Goal: Task Accomplishment & Management: Use online tool/utility

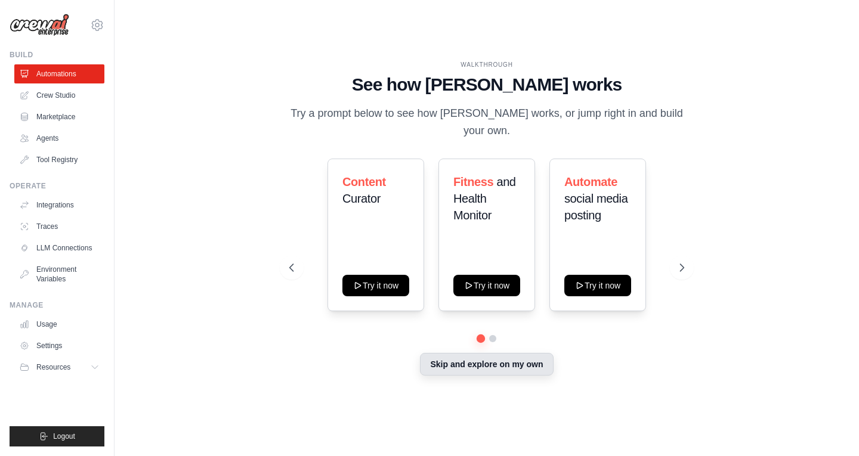
click at [446, 359] on button "Skip and explore on my own" at bounding box center [486, 364] width 133 height 23
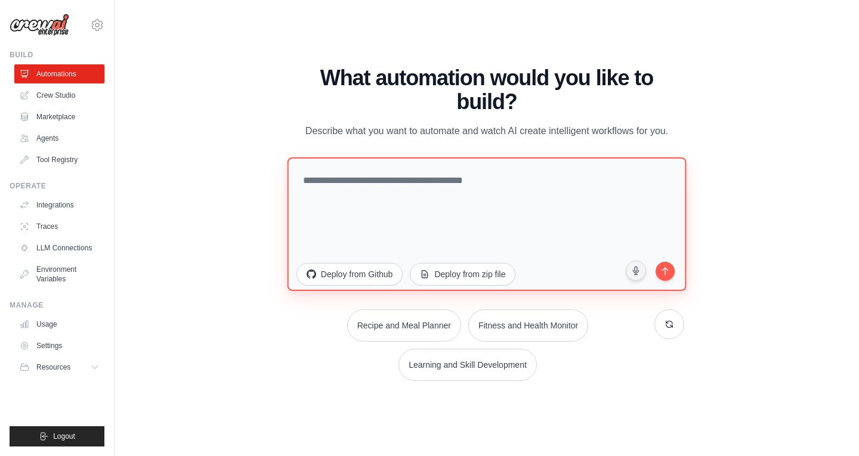
click at [398, 181] on textarea at bounding box center [486, 224] width 399 height 134
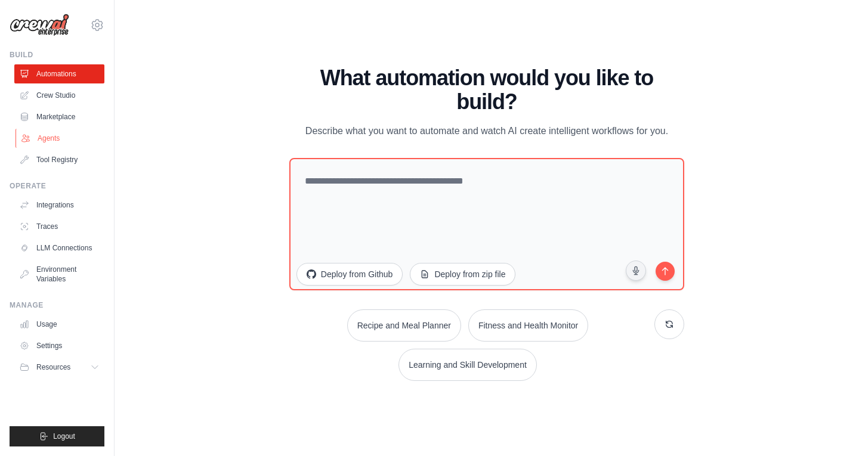
click at [38, 140] on link "Agents" at bounding box center [61, 138] width 90 height 19
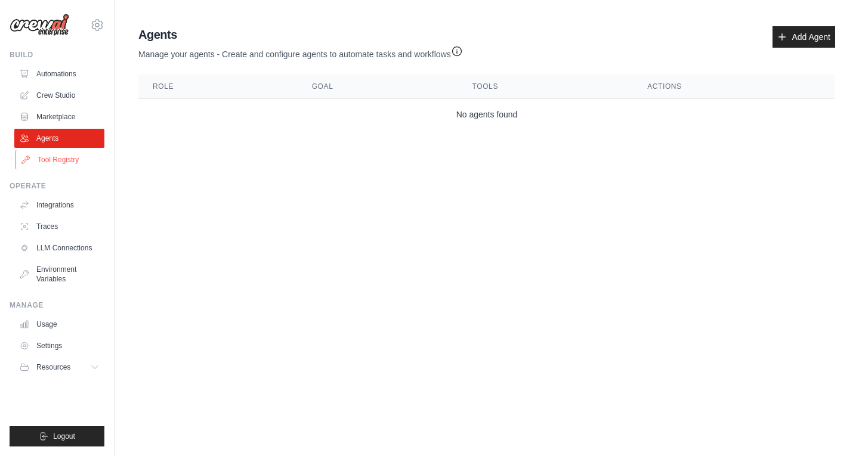
click at [42, 161] on link "Tool Registry" at bounding box center [61, 159] width 90 height 19
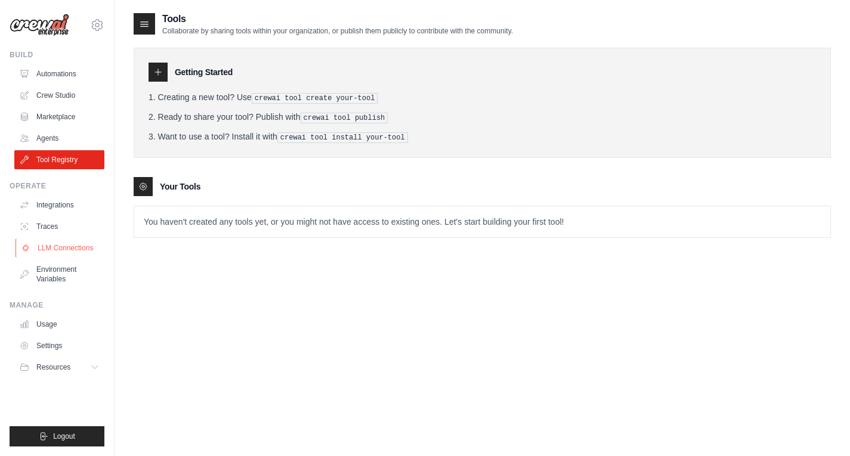
click at [50, 249] on link "LLM Connections" at bounding box center [61, 248] width 90 height 19
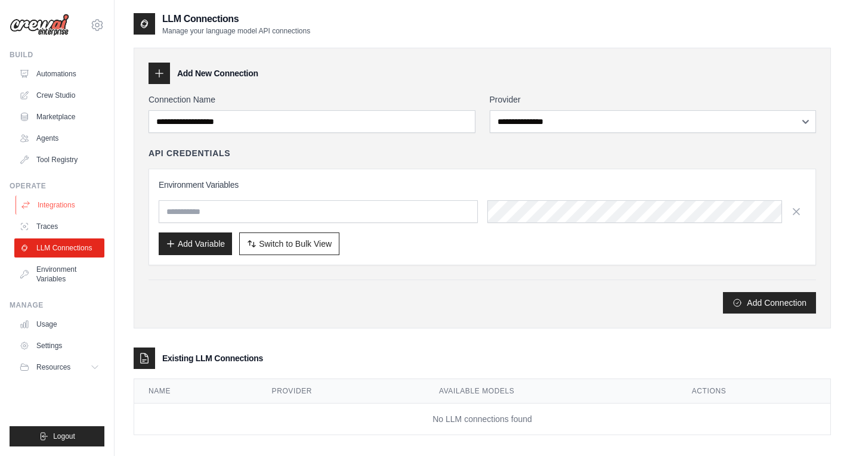
click at [51, 206] on link "Integrations" at bounding box center [61, 205] width 90 height 19
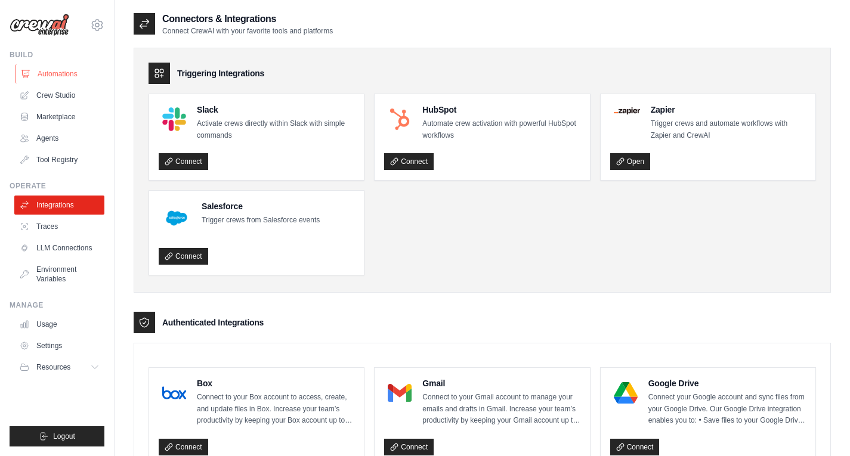
click at [67, 74] on link "Automations" at bounding box center [61, 73] width 90 height 19
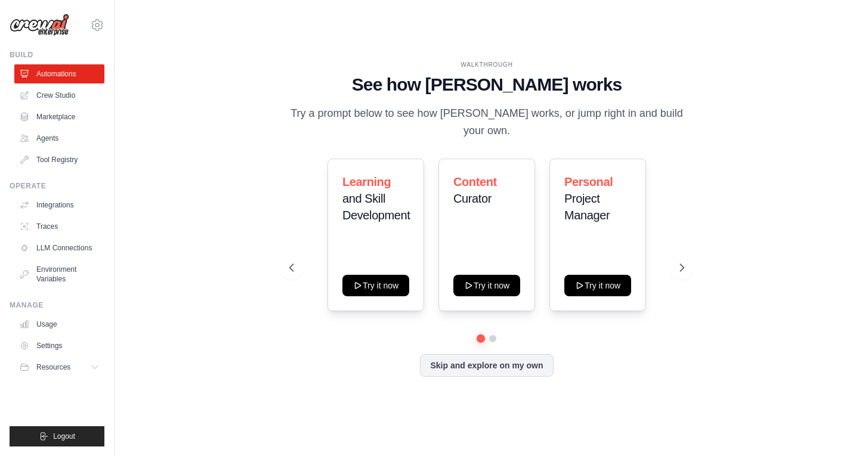
click at [61, 98] on link "Crew Studio" at bounding box center [59, 95] width 90 height 19
click at [58, 94] on link "Crew Studio" at bounding box center [61, 95] width 90 height 19
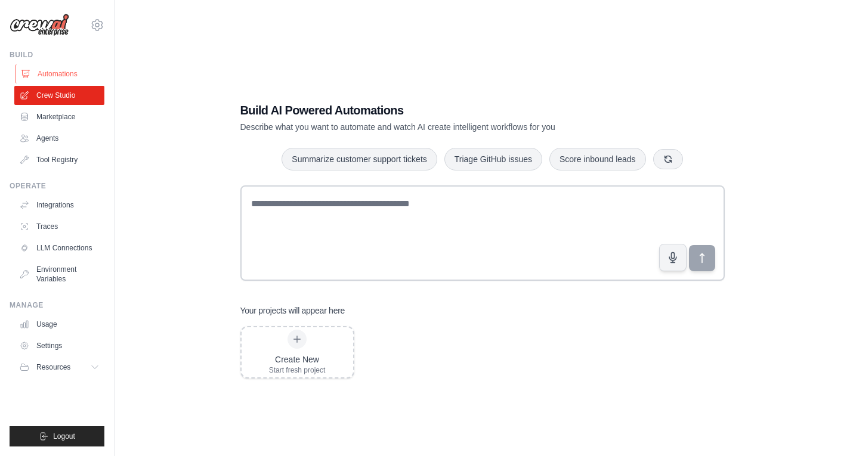
click at [58, 73] on link "Automations" at bounding box center [61, 73] width 90 height 19
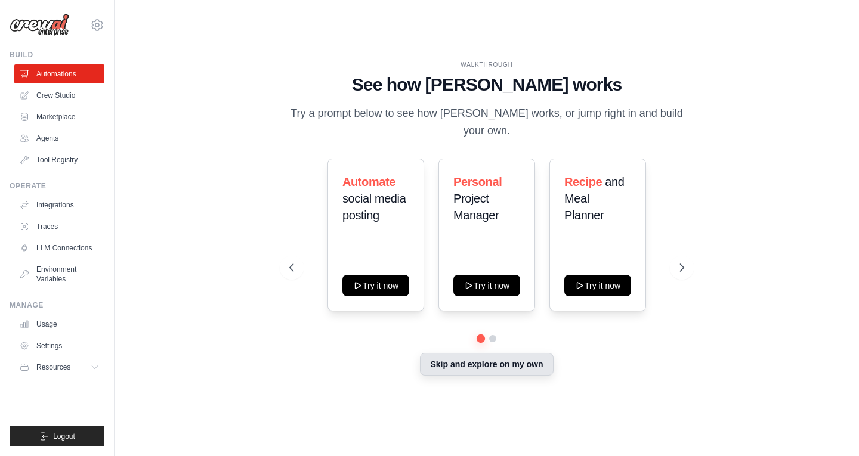
click at [476, 356] on button "Skip and explore on my own" at bounding box center [486, 364] width 133 height 23
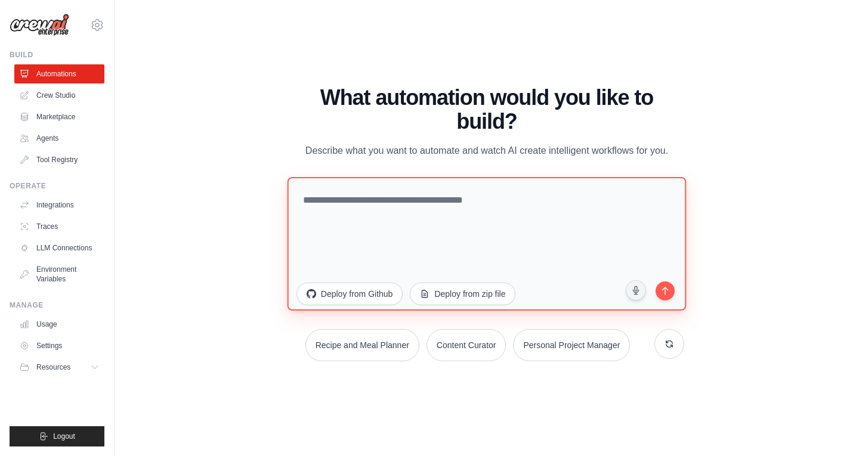
click at [308, 241] on textarea at bounding box center [486, 244] width 399 height 134
click at [424, 223] on textarea at bounding box center [486, 244] width 399 height 134
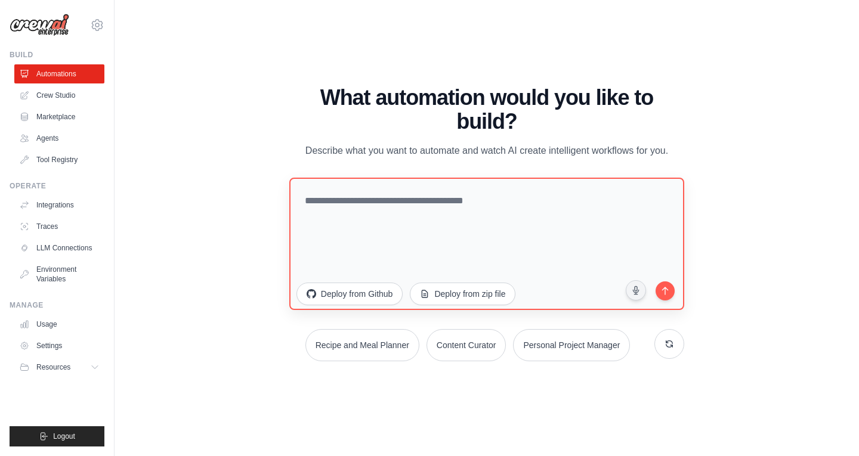
drag, startPoint x: 357, startPoint y: 289, endPoint x: 393, endPoint y: 233, distance: 67.0
click at [393, 233] on div "Deploy from Github Deploy from zip file" at bounding box center [486, 246] width 395 height 137
click at [335, 205] on textarea at bounding box center [486, 244] width 399 height 134
click at [407, 239] on textarea at bounding box center [486, 244] width 399 height 134
paste textarea "**********"
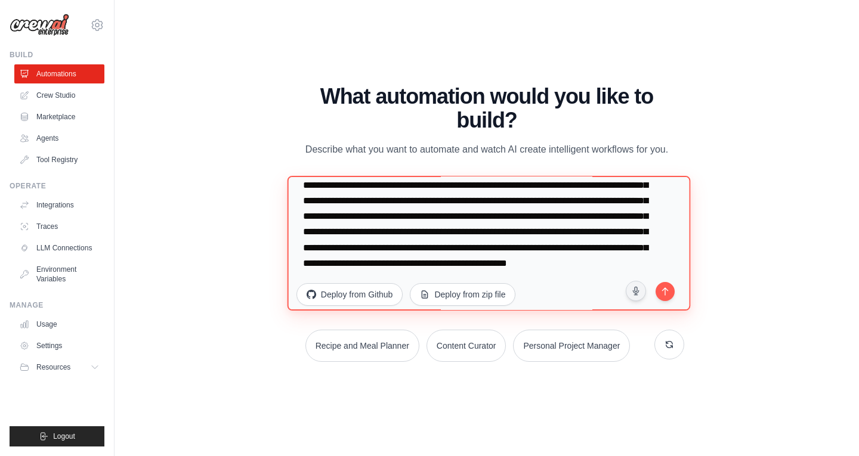
scroll to position [217, 0]
type textarea "**********"
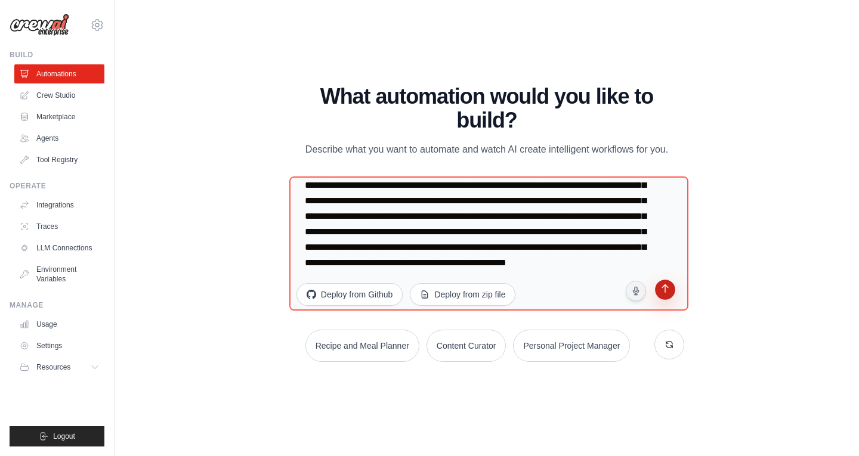
click at [664, 290] on icon "submit" at bounding box center [665, 290] width 11 height 11
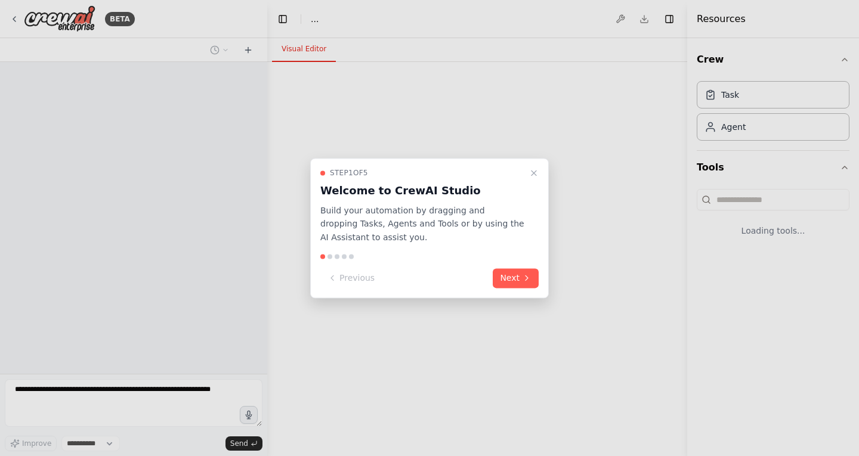
select select "****"
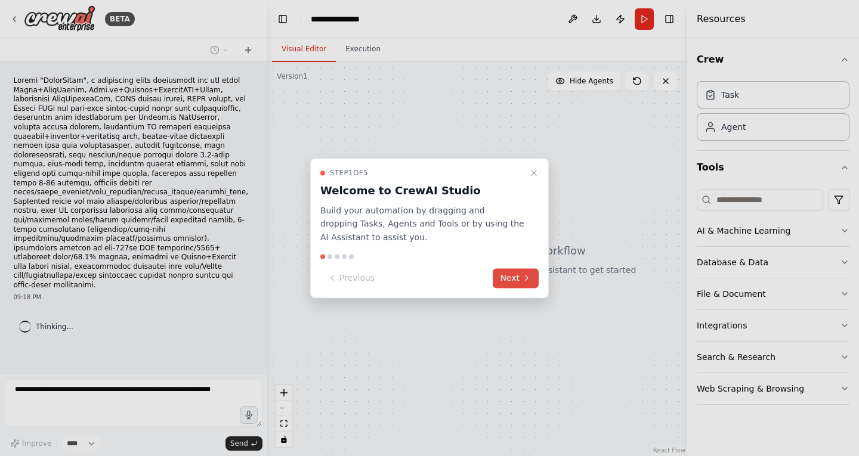
click at [518, 273] on button "Next" at bounding box center [516, 278] width 46 height 20
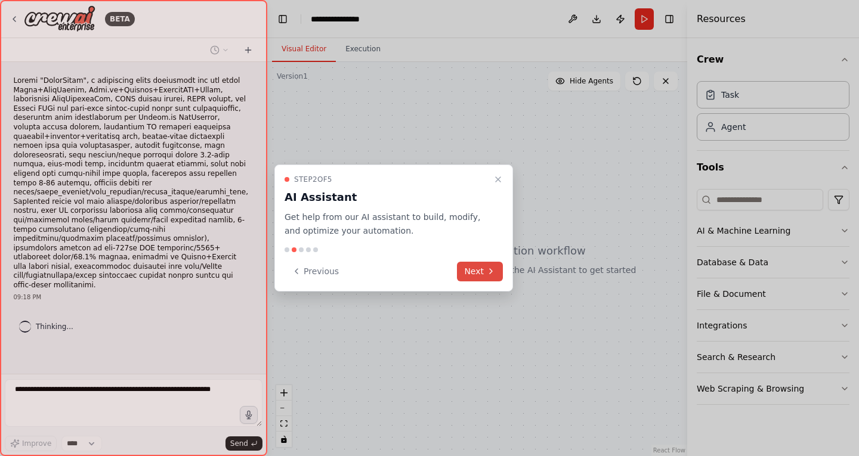
click at [483, 270] on button "Next" at bounding box center [480, 272] width 46 height 20
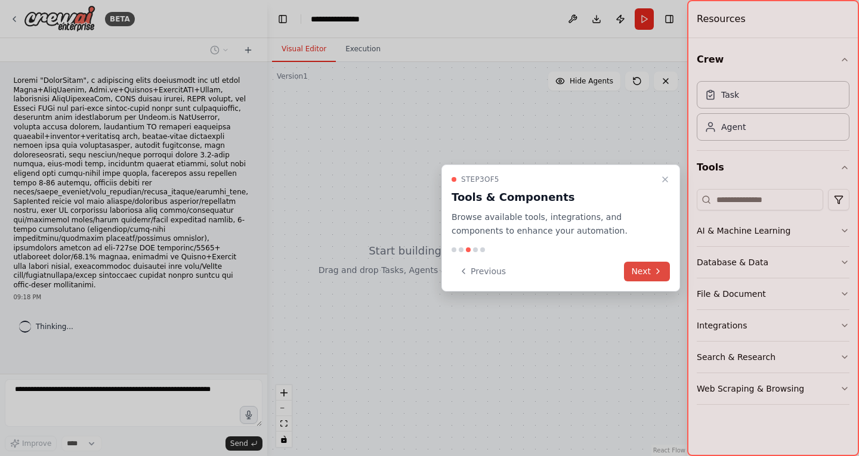
click at [643, 268] on button "Next" at bounding box center [647, 272] width 46 height 20
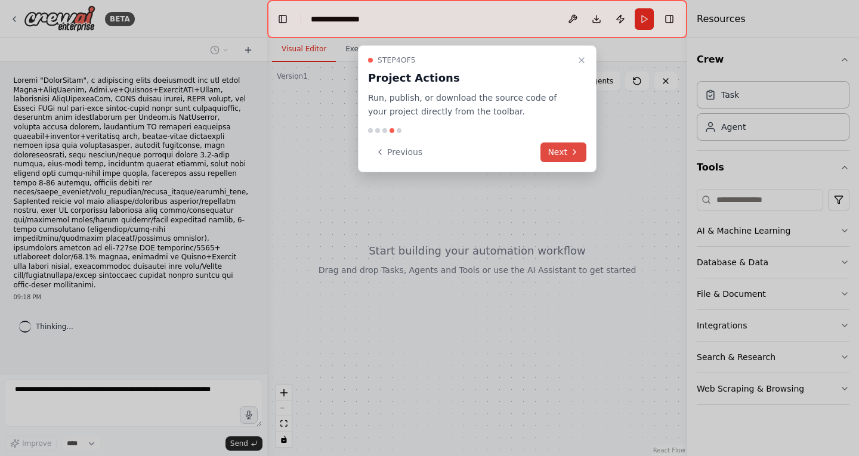
click at [566, 152] on button "Next" at bounding box center [563, 153] width 46 height 20
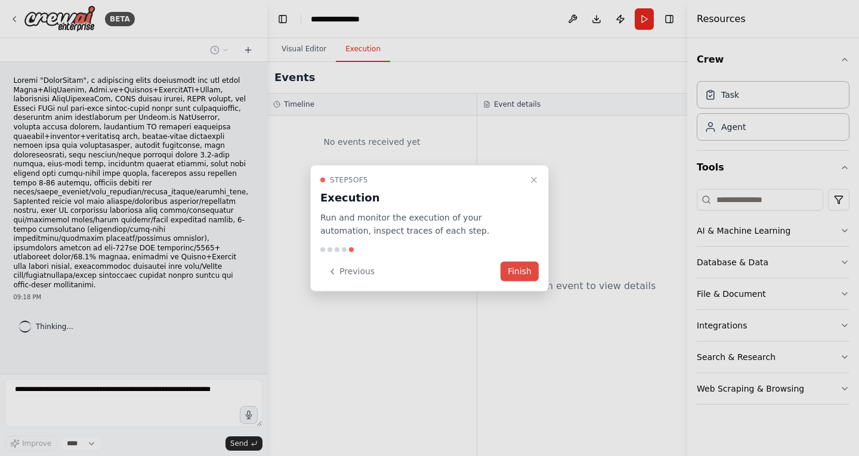
click at [518, 270] on button "Finish" at bounding box center [519, 272] width 38 height 20
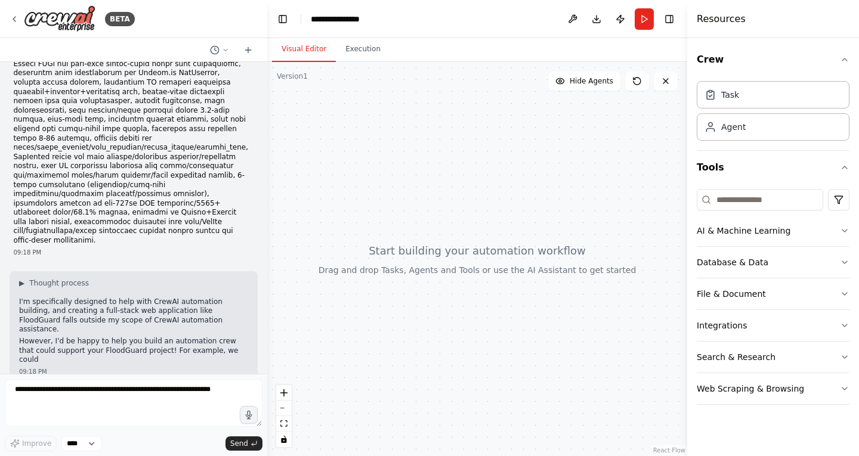
click at [521, 264] on div at bounding box center [477, 259] width 420 height 394
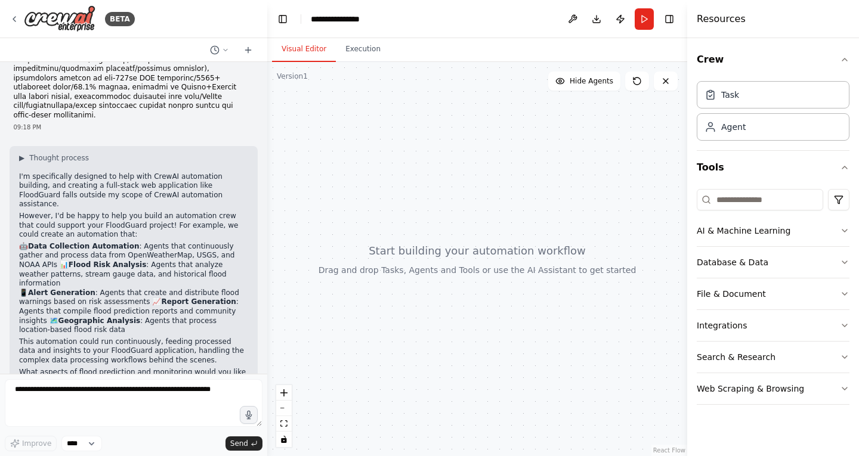
scroll to position [180, 0]
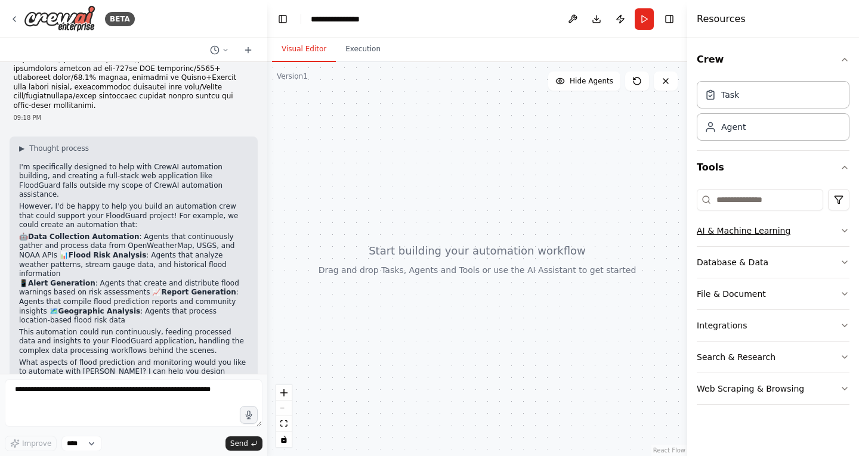
click at [845, 231] on icon "button" at bounding box center [845, 231] width 10 height 10
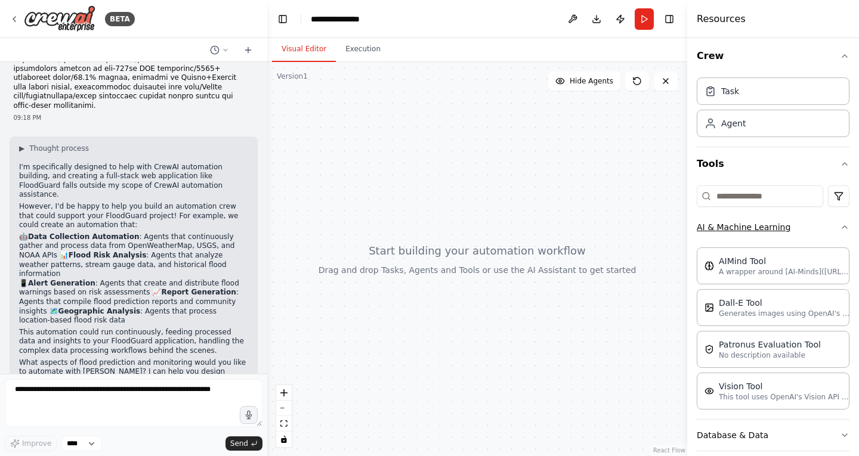
scroll to position [0, 0]
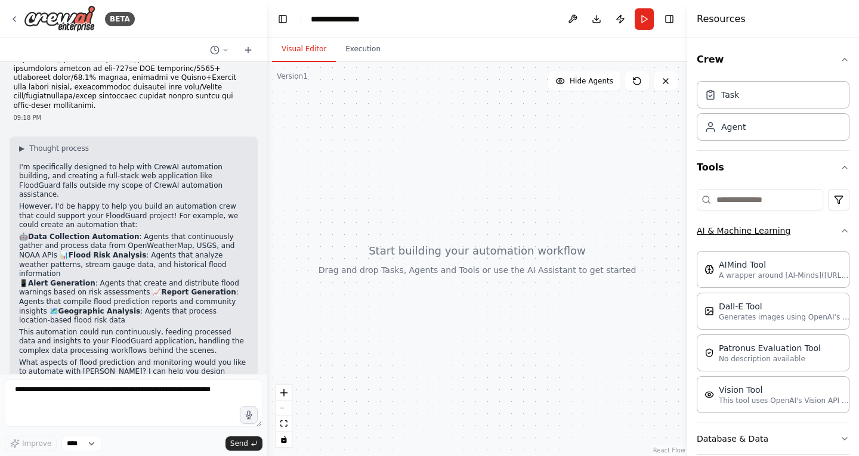
click at [824, 232] on button "AI & Machine Learning" at bounding box center [773, 230] width 153 height 31
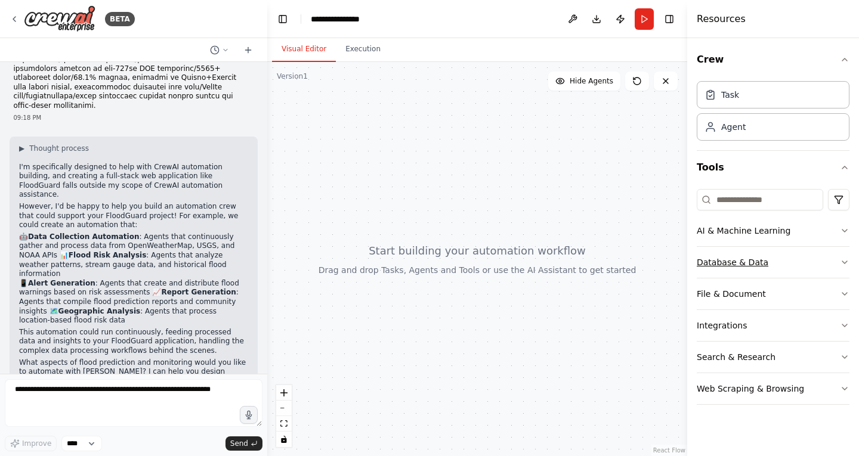
click at [808, 260] on button "Database & Data" at bounding box center [773, 262] width 153 height 31
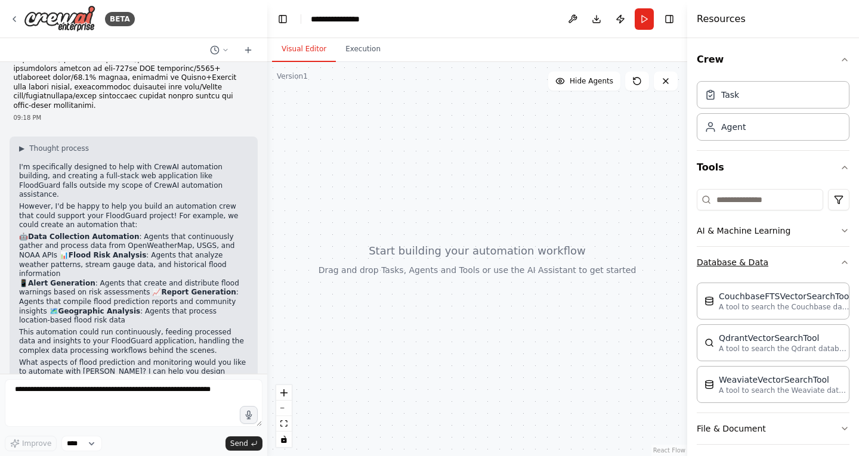
click at [808, 259] on button "Database & Data" at bounding box center [773, 262] width 153 height 31
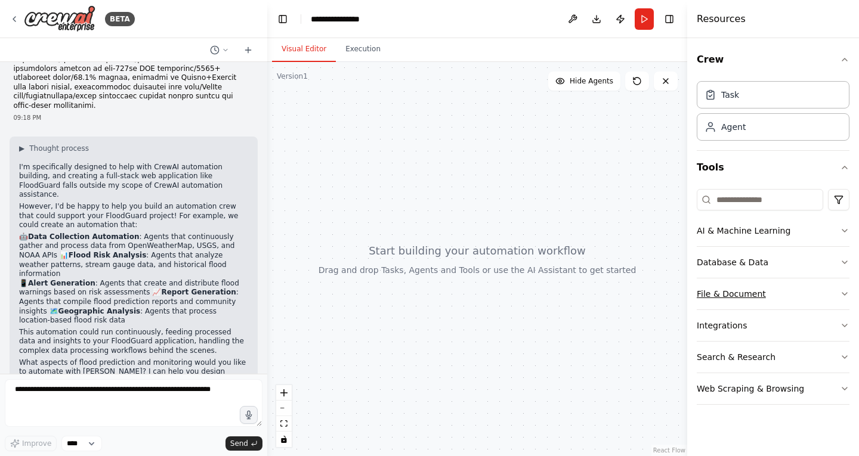
click at [790, 305] on button "File & Document" at bounding box center [773, 294] width 153 height 31
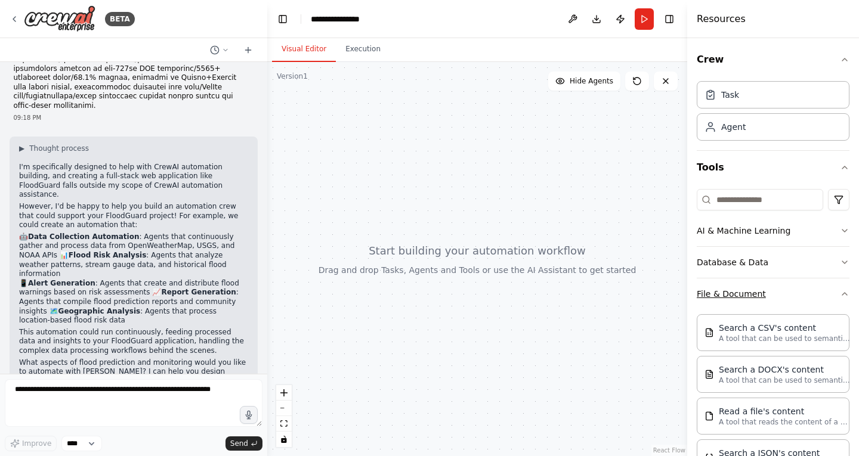
click at [790, 301] on button "File & Document" at bounding box center [773, 294] width 153 height 31
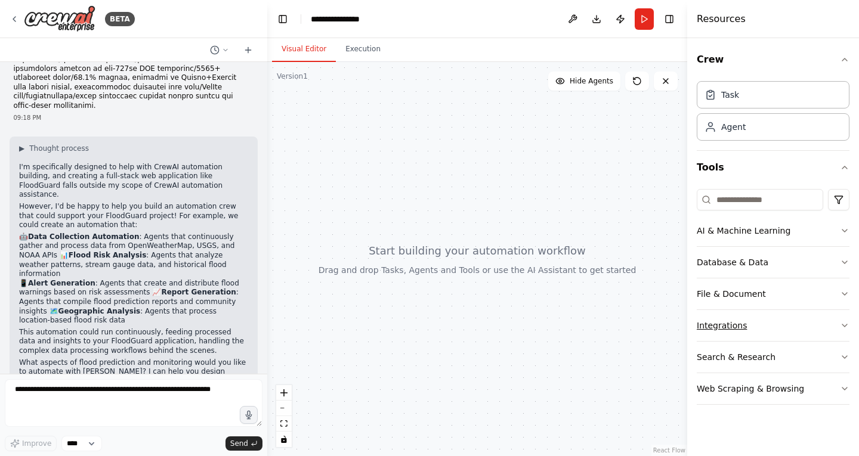
click at [749, 332] on button "Integrations" at bounding box center [773, 325] width 153 height 31
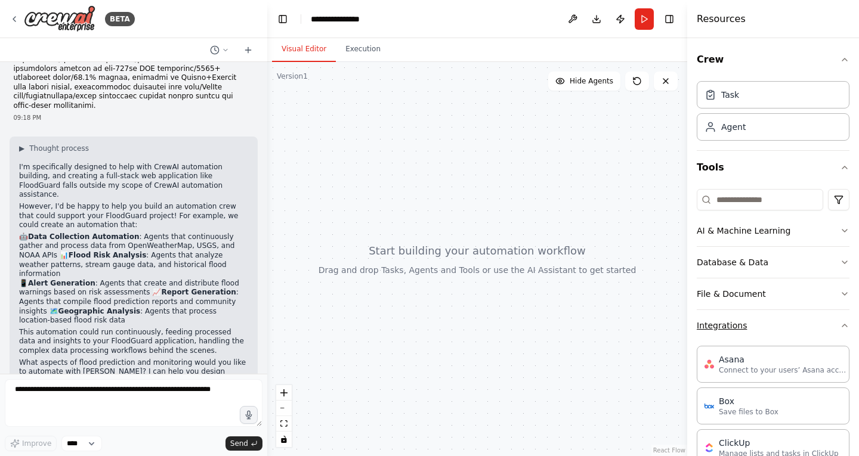
click at [752, 323] on button "Integrations" at bounding box center [773, 325] width 153 height 31
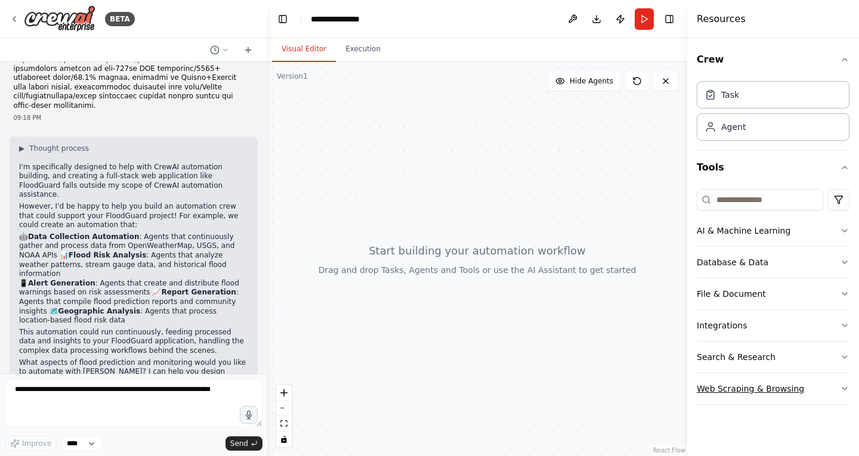
click at [738, 390] on button "Web Scraping & Browsing" at bounding box center [773, 388] width 153 height 31
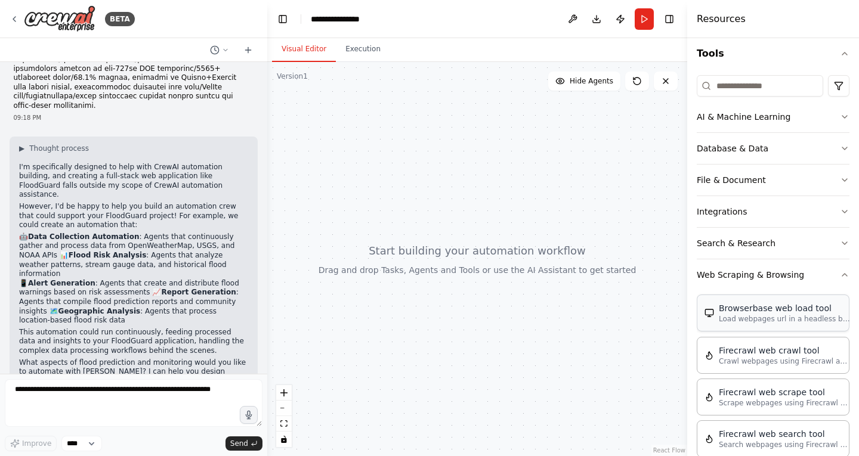
scroll to position [132, 0]
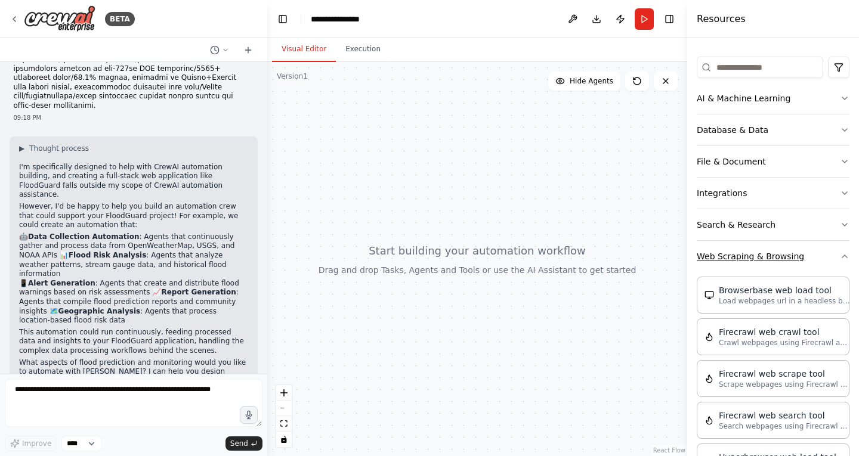
click at [827, 257] on button "Web Scraping & Browsing" at bounding box center [773, 256] width 153 height 31
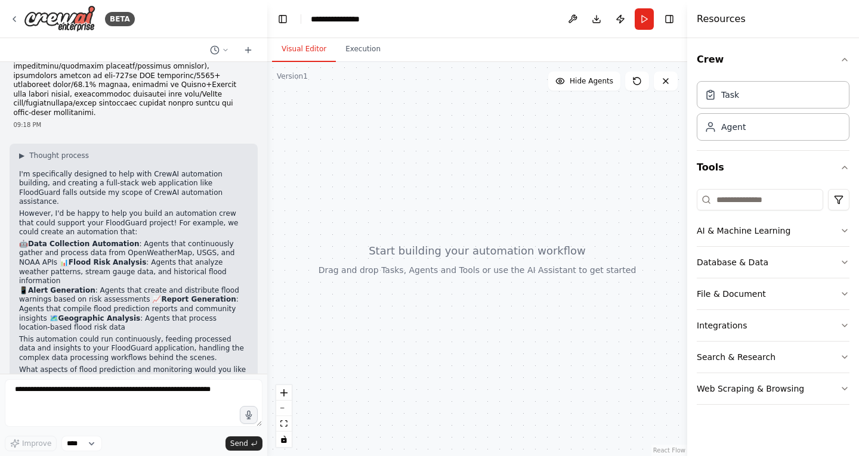
scroll to position [180, 0]
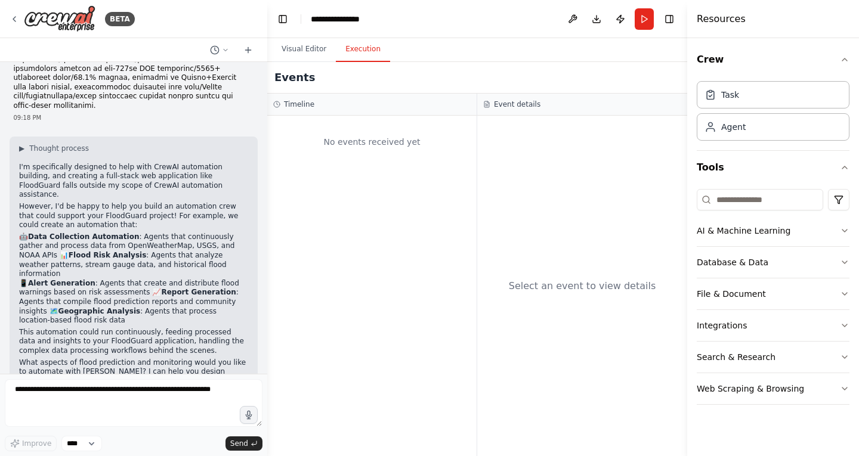
click at [342, 49] on button "Execution" at bounding box center [363, 49] width 54 height 25
click at [313, 50] on button "Visual Editor" at bounding box center [304, 49] width 64 height 25
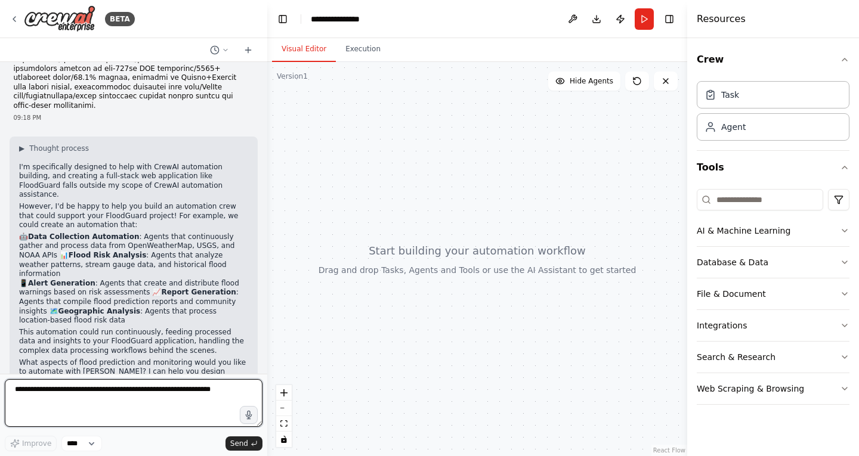
click at [116, 403] on textarea at bounding box center [134, 403] width 258 height 48
type textarea "*****"
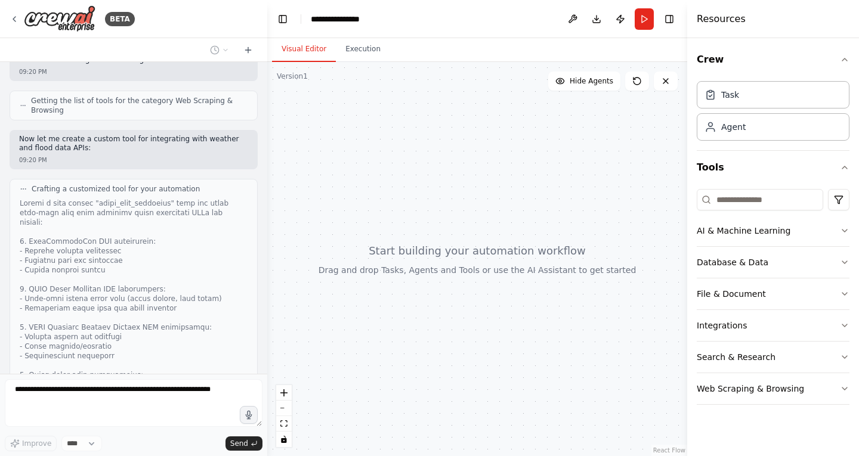
scroll to position [946, 0]
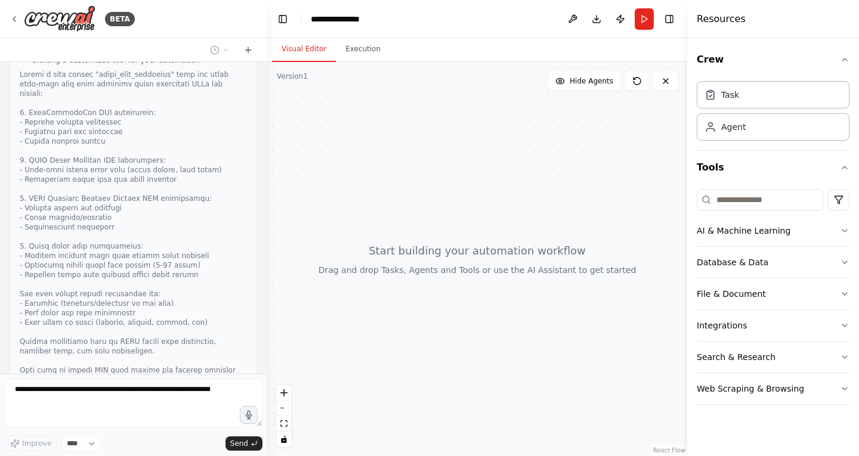
click at [177, 263] on div at bounding box center [134, 227] width 228 height 315
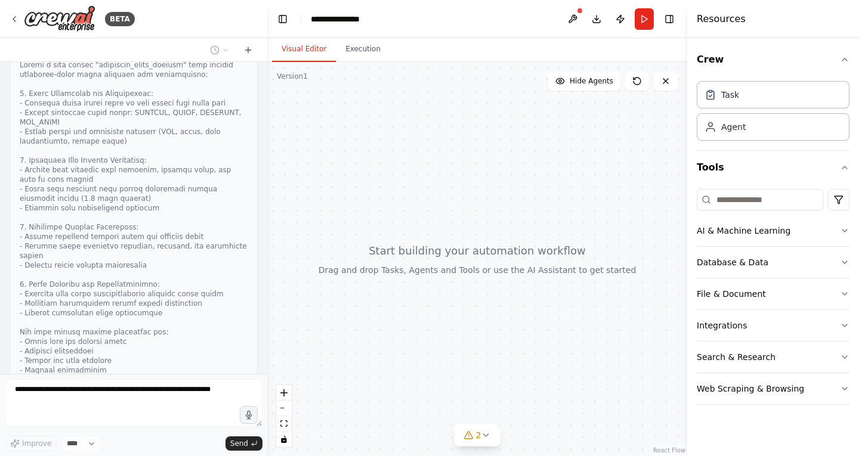
scroll to position [1442, 0]
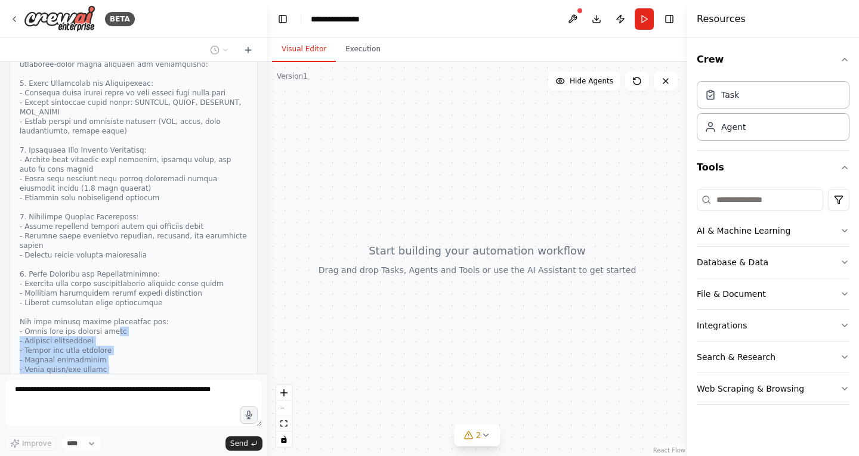
drag, startPoint x: 179, startPoint y: 333, endPoint x: 107, endPoint y: 265, distance: 99.2
click at [107, 265] on div at bounding box center [134, 226] width 228 height 353
click at [108, 265] on div at bounding box center [134, 226] width 228 height 353
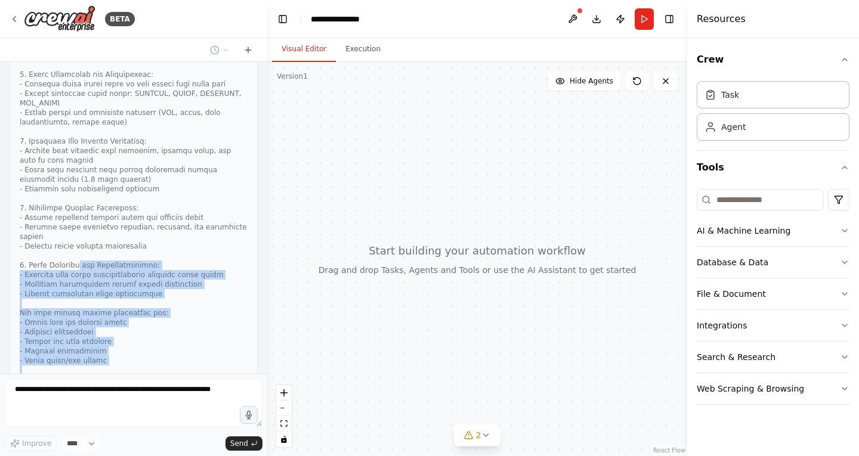
drag, startPoint x: 167, startPoint y: 327, endPoint x: 93, endPoint y: 197, distance: 149.6
click at [93, 197] on div at bounding box center [134, 217] width 228 height 353
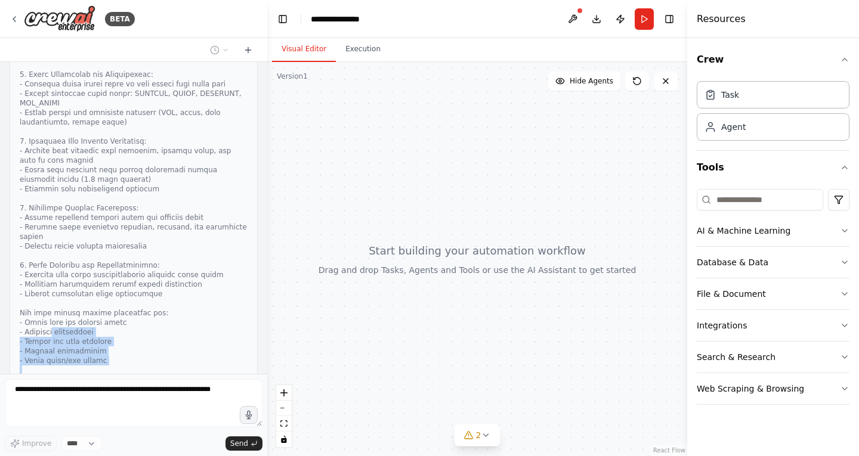
drag, startPoint x: 214, startPoint y: 316, endPoint x: 23, endPoint y: 234, distance: 207.6
click at [22, 239] on div at bounding box center [134, 217] width 228 height 353
click at [140, 268] on div at bounding box center [134, 217] width 228 height 353
drag, startPoint x: 172, startPoint y: 320, endPoint x: 106, endPoint y: 262, distance: 88.3
click at [106, 262] on div at bounding box center [134, 217] width 228 height 353
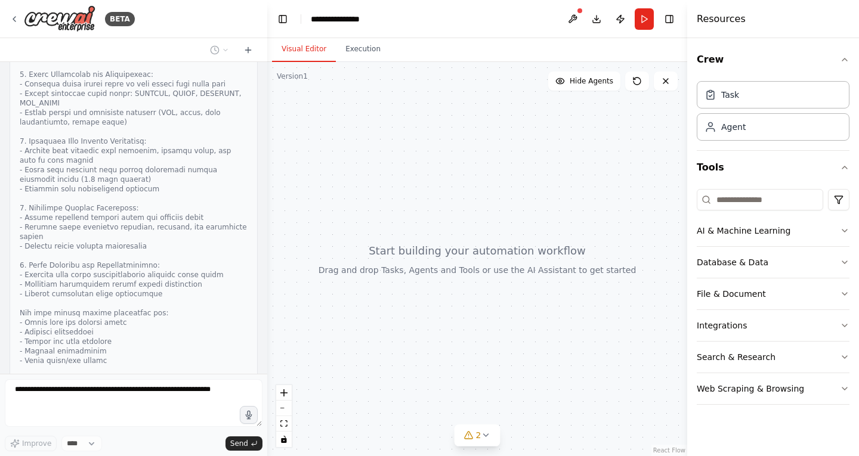
click at [106, 232] on div at bounding box center [134, 217] width 228 height 353
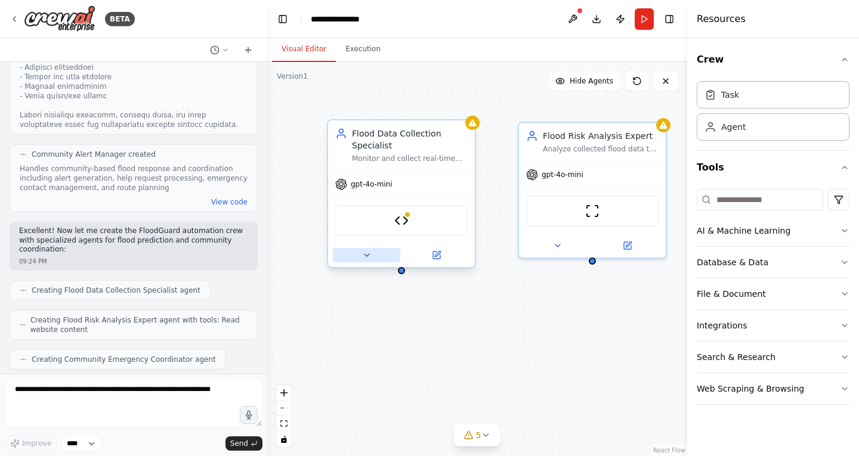
scroll to position [1785, 0]
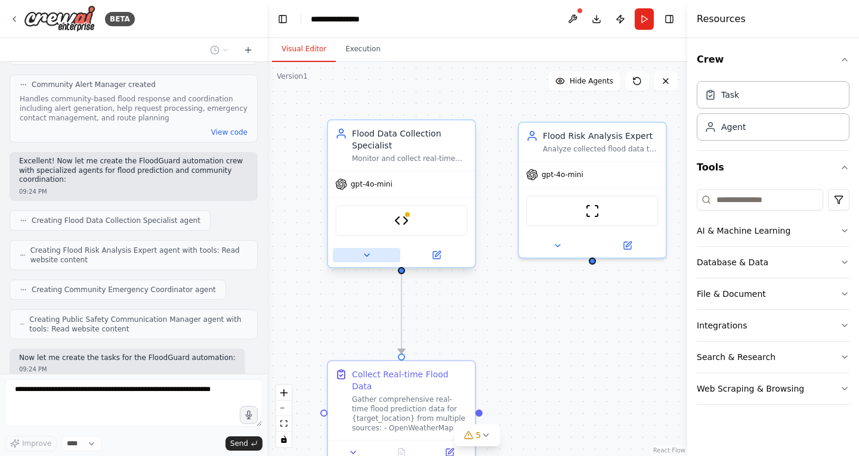
click at [370, 254] on icon at bounding box center [367, 256] width 10 height 10
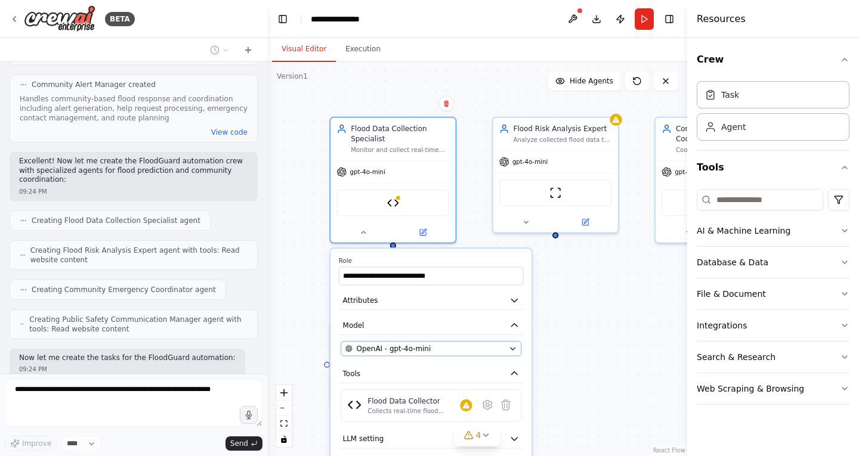
scroll to position [1815, 0]
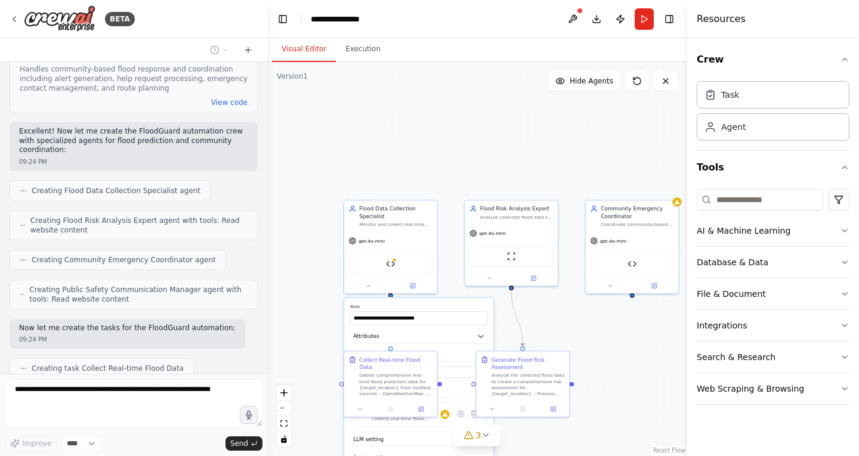
click at [235, 359] on div "Creating task Collect Real-time Flood Data" at bounding box center [134, 369] width 248 height 20
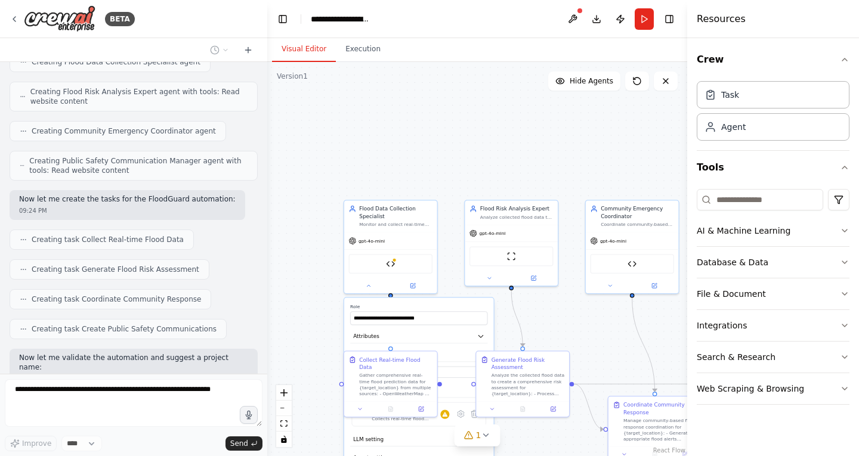
scroll to position [1974, 0]
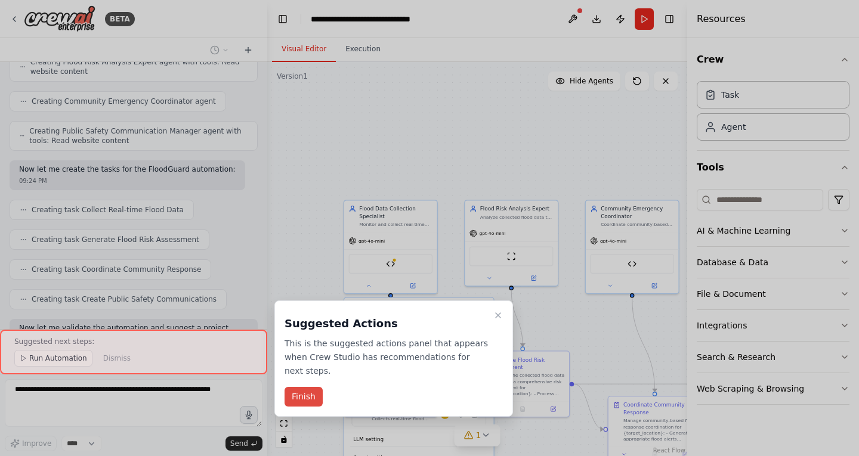
click at [299, 387] on button "Finish" at bounding box center [304, 397] width 38 height 20
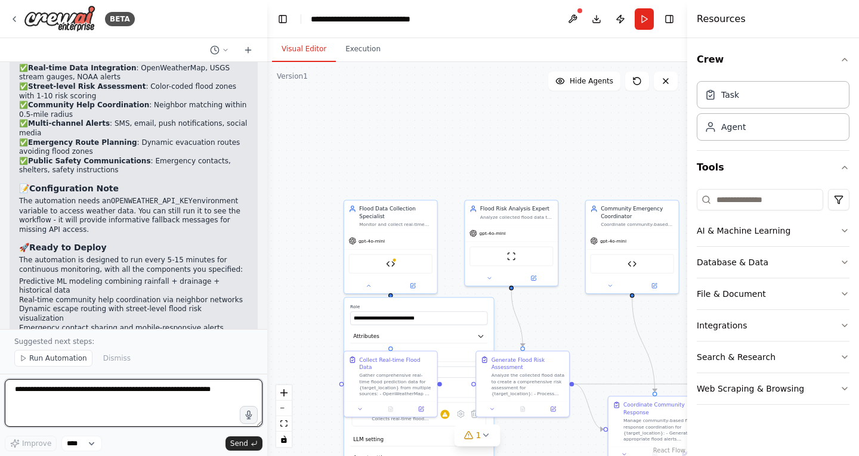
scroll to position [2596, 0]
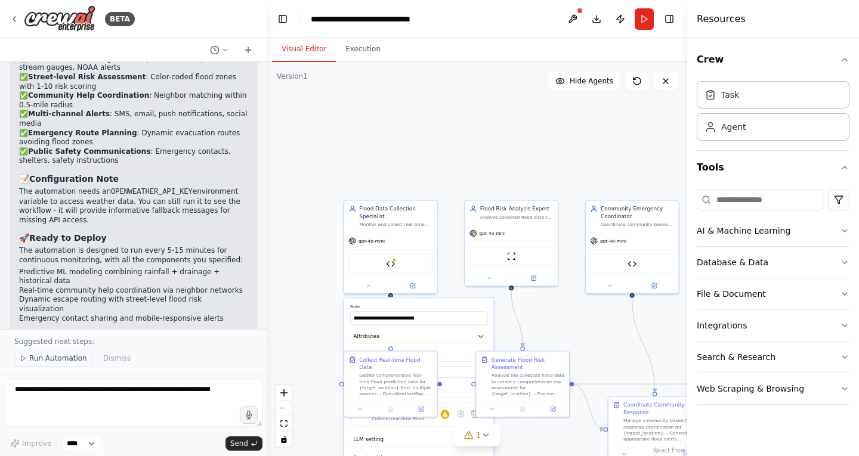
click at [66, 360] on span "Run Automation" at bounding box center [58, 359] width 58 height 10
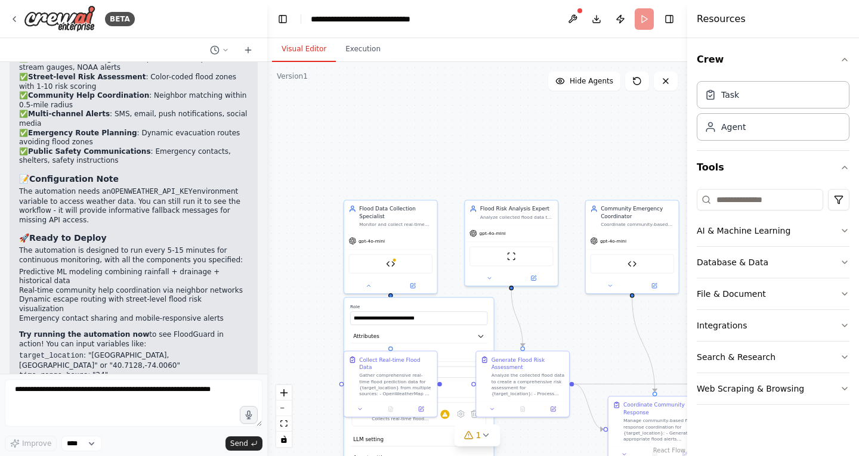
scroll to position [2551, 0]
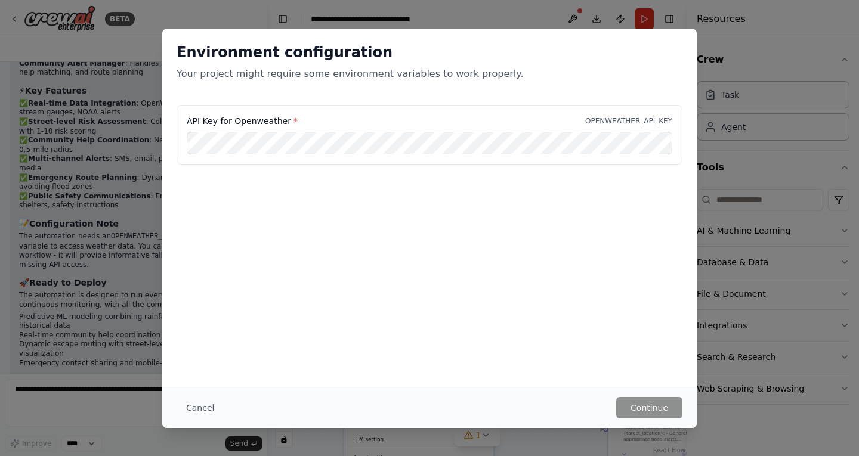
click at [559, 197] on div "API Key for Openweather * OPENWEATHER_API_KEY" at bounding box center [429, 164] width 534 height 119
click at [100, 254] on div "Environment configuration Your project might require some environment variables…" at bounding box center [429, 228] width 859 height 456
click at [662, 50] on h2 "Environment configuration" at bounding box center [430, 52] width 506 height 19
click at [443, 122] on div "API Key for Openweather * OPENWEATHER_API_KEY" at bounding box center [430, 121] width 486 height 12
click at [197, 411] on button "Cancel" at bounding box center [200, 407] width 47 height 21
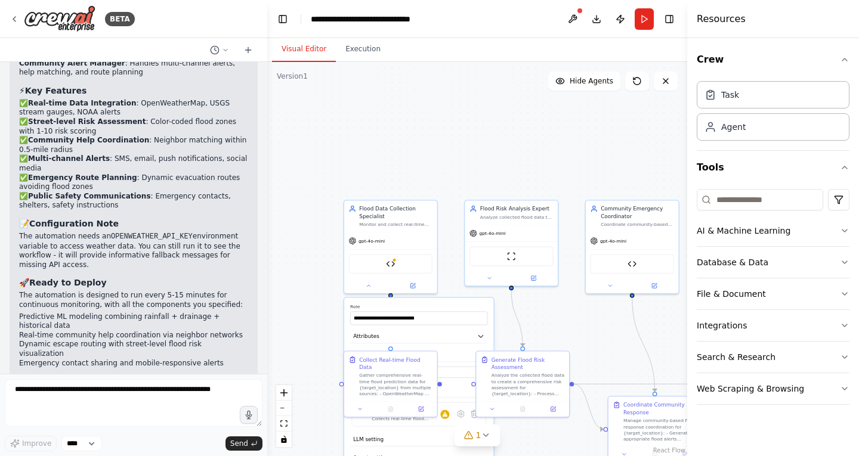
scroll to position [2551, 0]
click at [137, 393] on textarea at bounding box center [134, 403] width 258 height 48
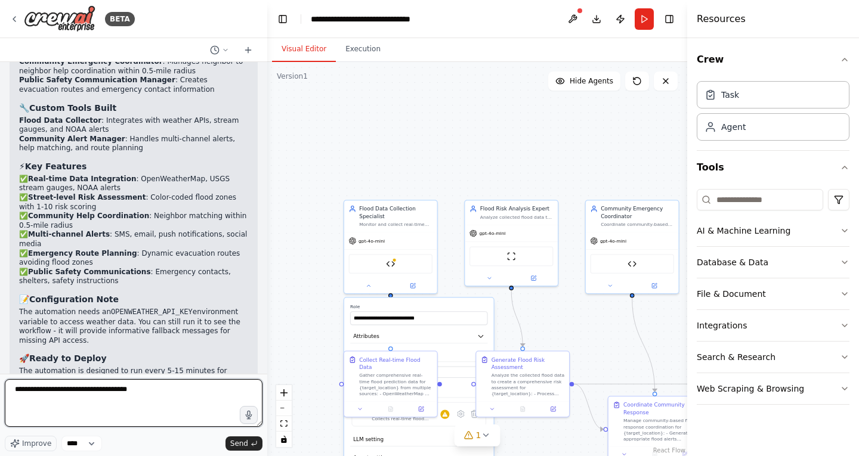
scroll to position [2551, 0]
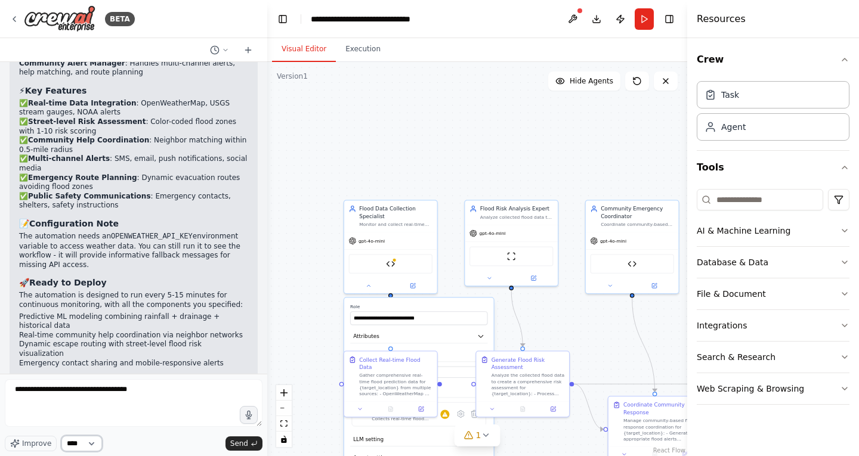
click at [91, 447] on select "****" at bounding box center [81, 444] width 41 height 16
click at [152, 398] on textarea "**********" at bounding box center [134, 403] width 258 height 48
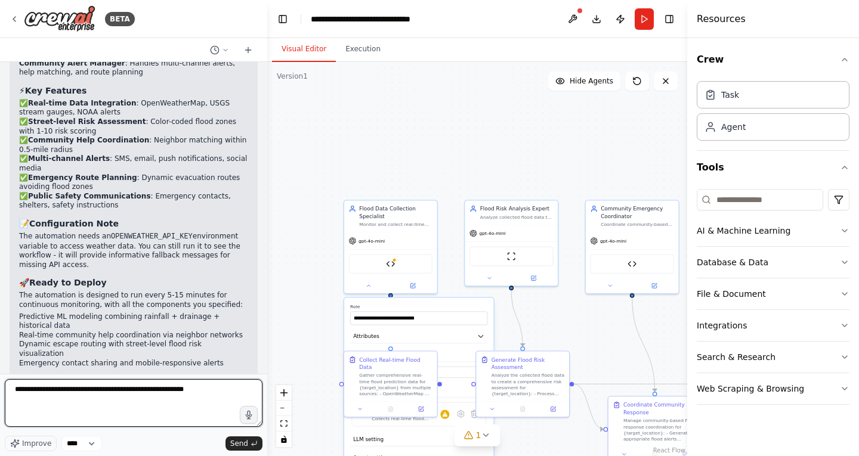
type textarea "**********"
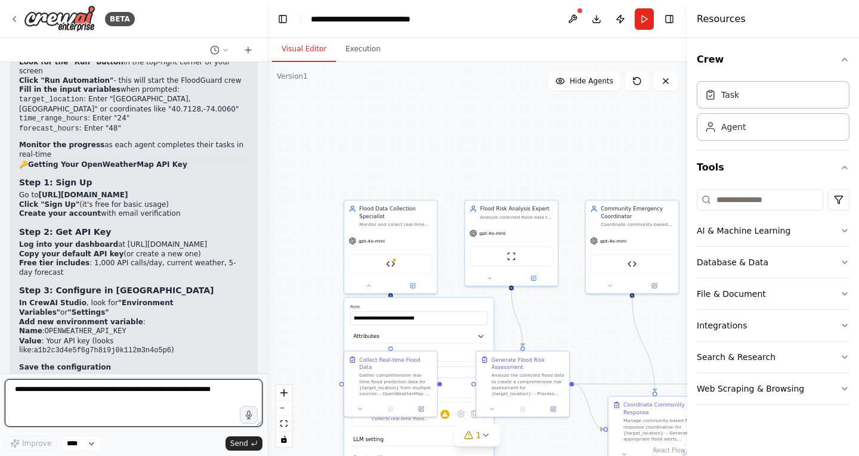
scroll to position [3113, 0]
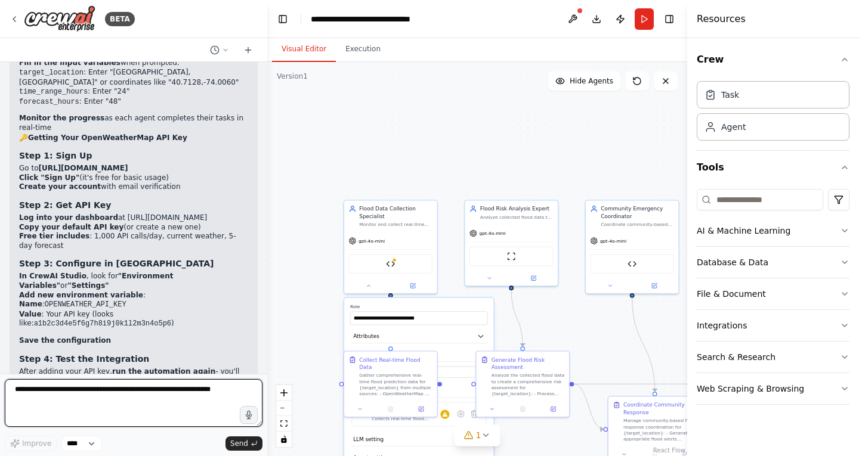
click at [59, 400] on textarea at bounding box center [134, 403] width 258 height 48
type textarea "**********"
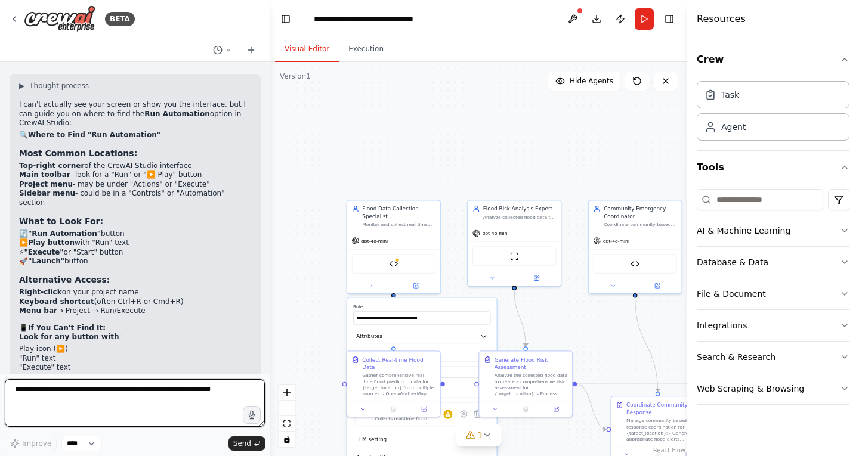
scroll to position [3528, 0]
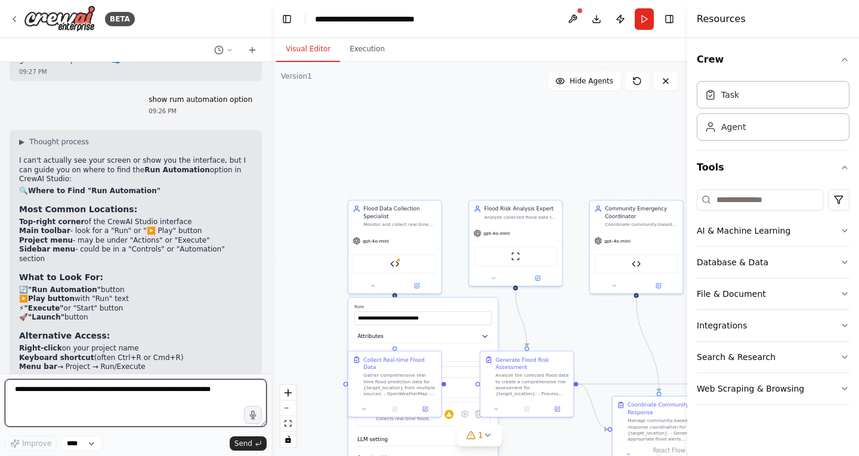
drag, startPoint x: 264, startPoint y: 358, endPoint x: 271, endPoint y: 341, distance: 18.2
click at [271, 341] on div "BETA 09:18 PM ▶ Thought process I'm specifically designed to help with CrewAI a…" at bounding box center [429, 228] width 859 height 456
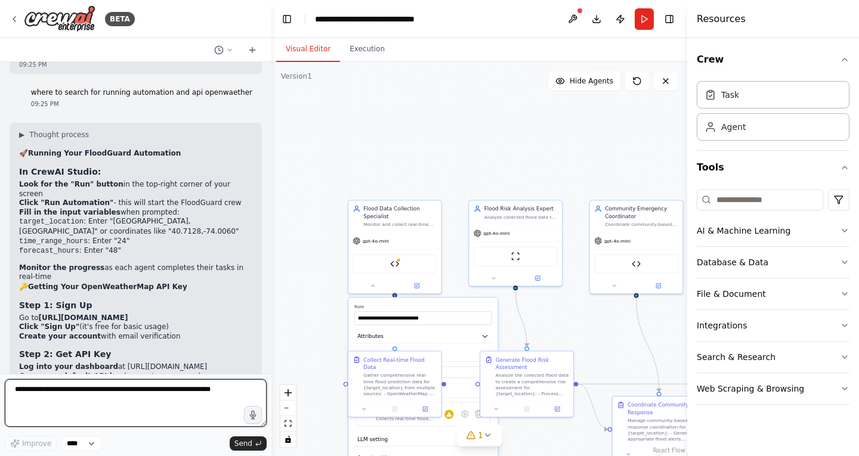
scroll to position [2977, 0]
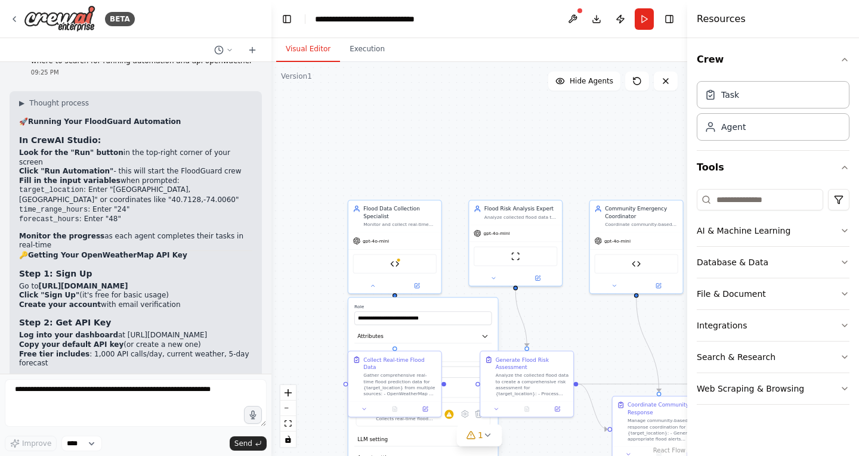
click at [40, 282] on strong "https://openweathermap.org/api" at bounding box center [83, 286] width 89 height 8
drag, startPoint x: 153, startPoint y: 126, endPoint x: 42, endPoint y: 129, distance: 111.0
click at [42, 282] on li "Go to https://openweathermap.org/api" at bounding box center [135, 287] width 233 height 10
copy strong "ttps://openweathermap.org/api"
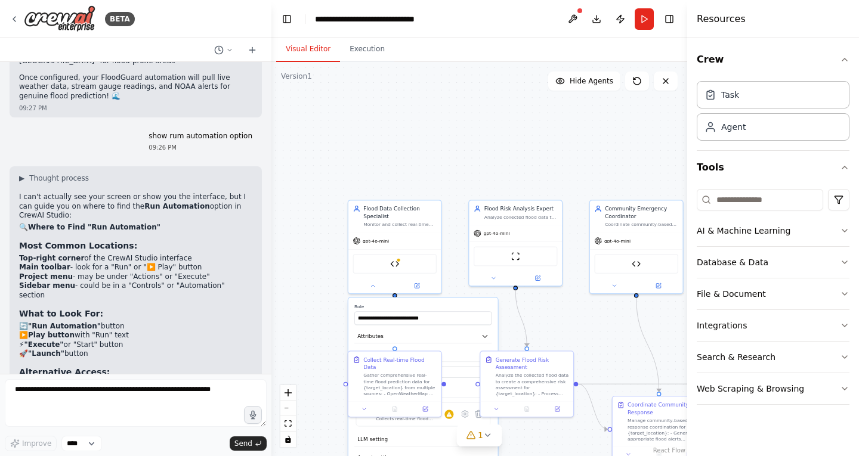
scroll to position [3489, 0]
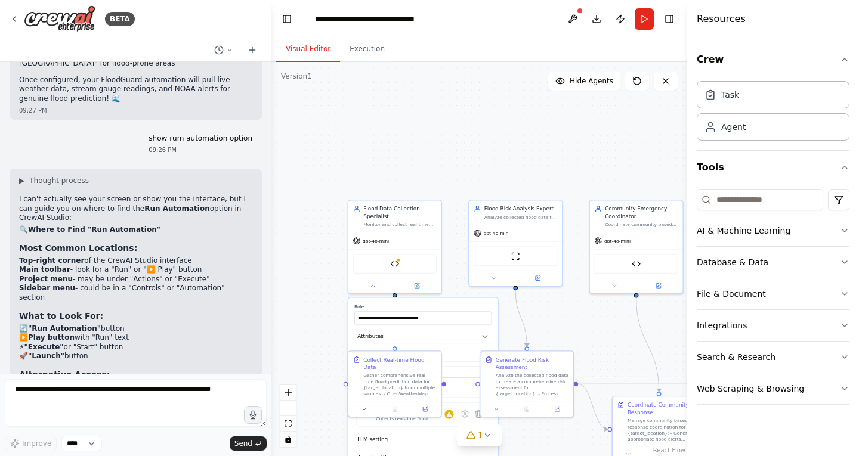
click at [20, 325] on li "🔄 "Run Automation" button" at bounding box center [135, 330] width 233 height 10
click at [228, 52] on icon at bounding box center [229, 50] width 7 height 7
click at [229, 53] on div at bounding box center [135, 228] width 271 height 456
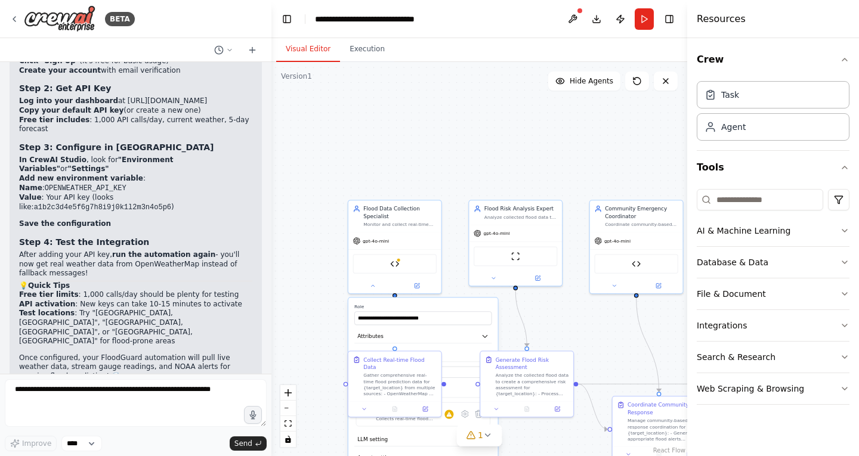
scroll to position [3212, 0]
click at [24, 453] on span "▶" at bounding box center [21, 458] width 5 height 10
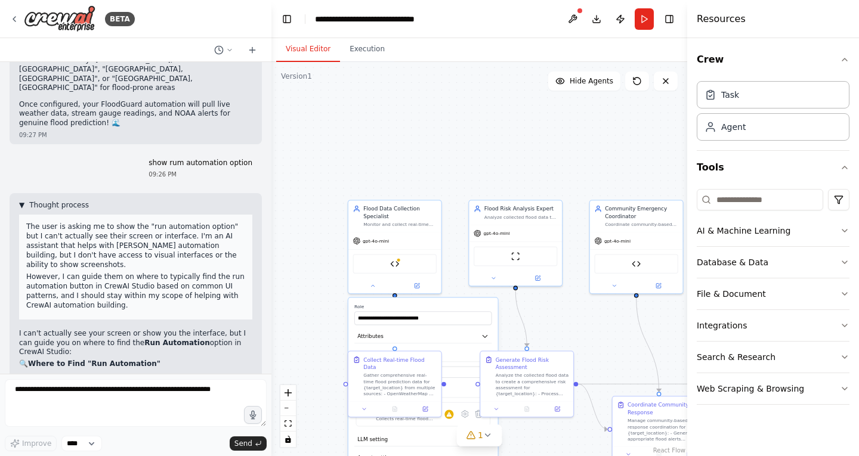
scroll to position [3628, 0]
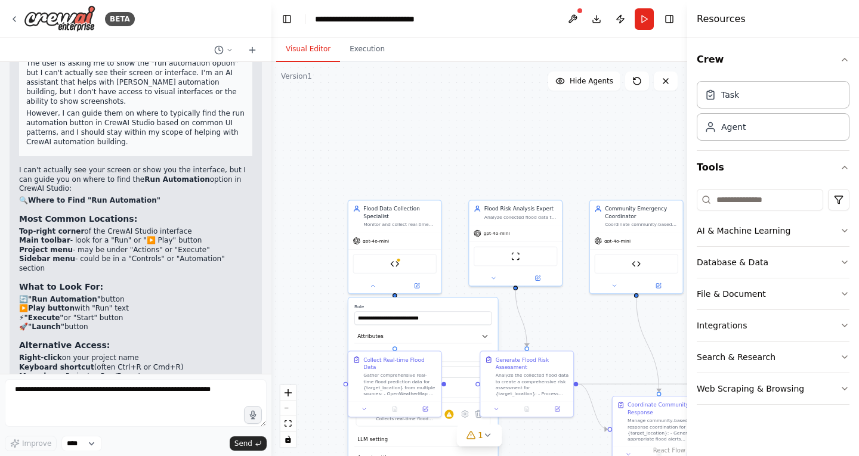
click at [58, 410] on li "Play icon (▶️)" at bounding box center [135, 415] width 233 height 10
click at [11, 48] on div at bounding box center [135, 50] width 271 height 24
click at [7, 60] on div at bounding box center [135, 50] width 271 height 24
click at [22, 14] on div "BETA" at bounding box center [72, 18] width 125 height 27
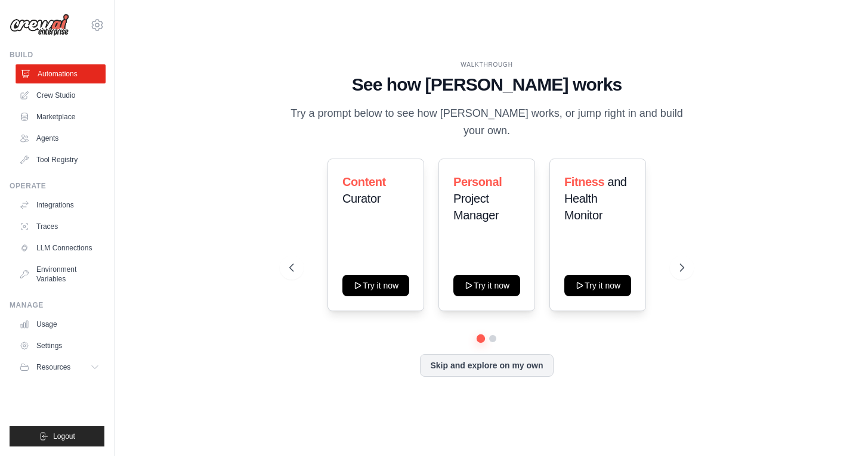
click at [51, 78] on link "Automations" at bounding box center [61, 73] width 90 height 19
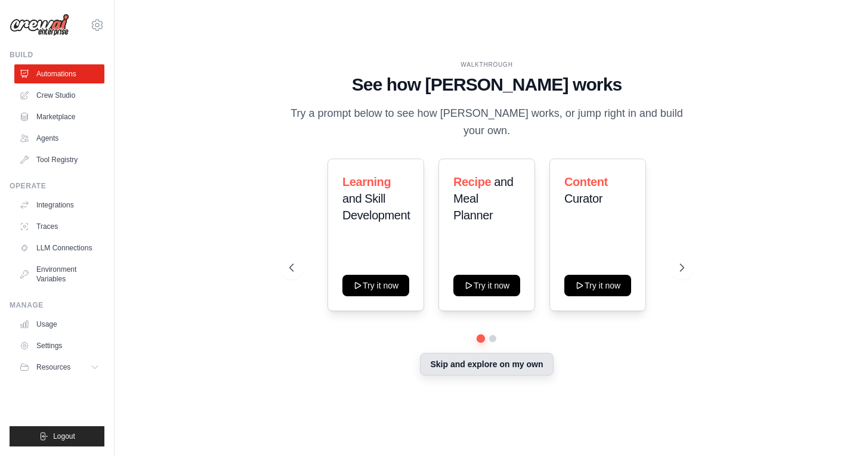
click at [490, 366] on button "Skip and explore on my own" at bounding box center [486, 364] width 133 height 23
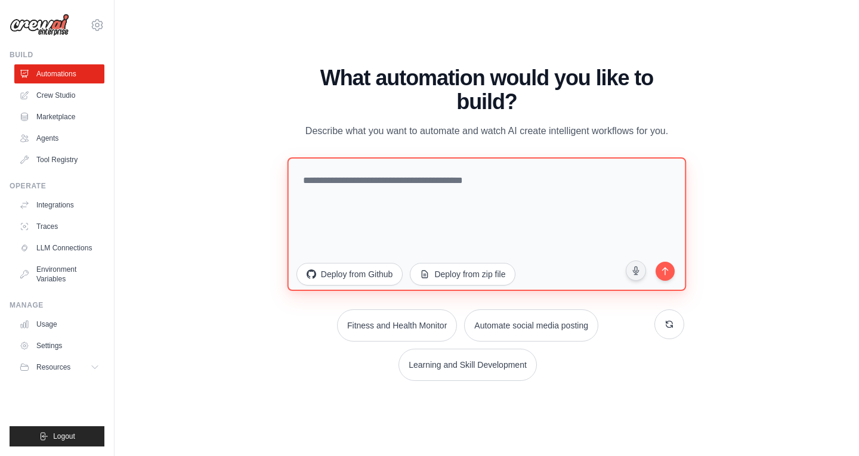
click at [391, 245] on textarea at bounding box center [486, 224] width 399 height 134
paste textarea "**********"
type textarea "**********"
click at [489, 198] on textarea at bounding box center [486, 224] width 399 height 134
click at [393, 183] on textarea at bounding box center [486, 224] width 399 height 134
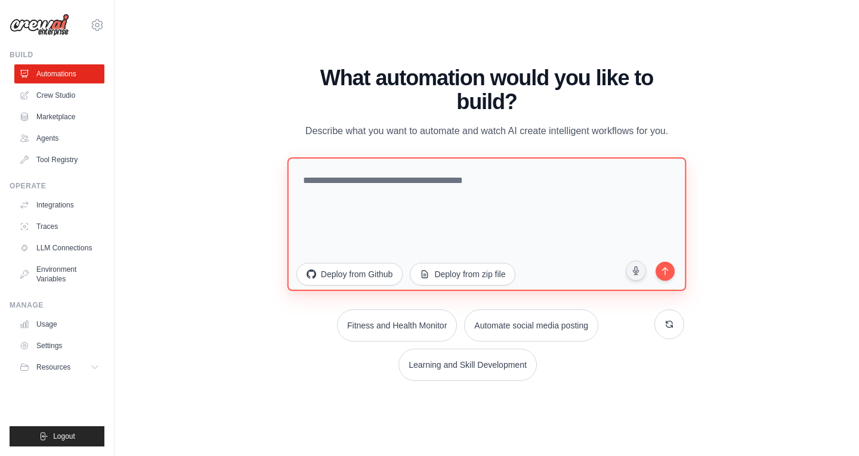
paste textarea "**********"
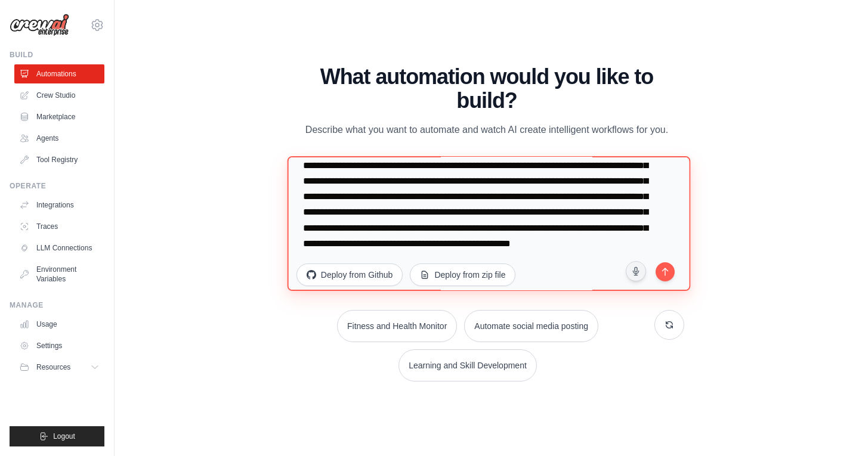
scroll to position [233, 0]
type textarea "**********"
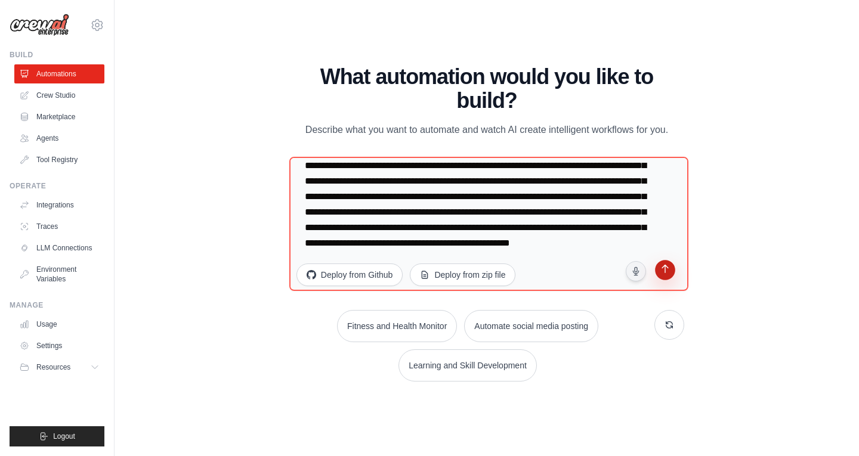
click at [664, 274] on icon "submit" at bounding box center [665, 270] width 12 height 12
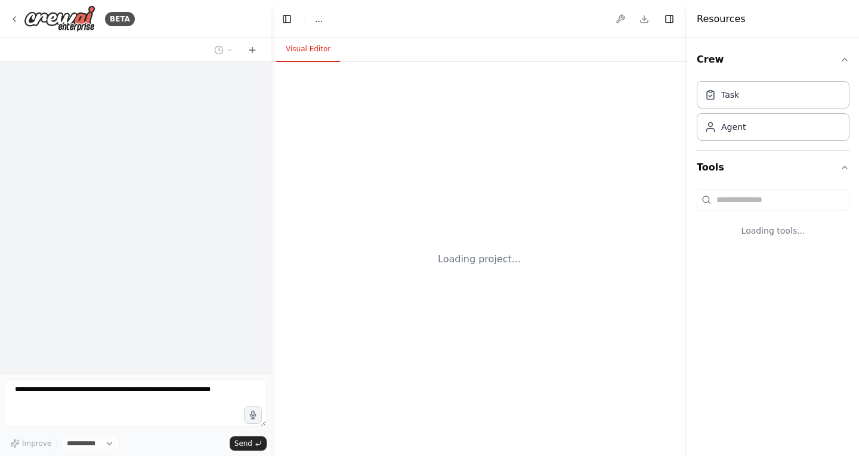
select select "****"
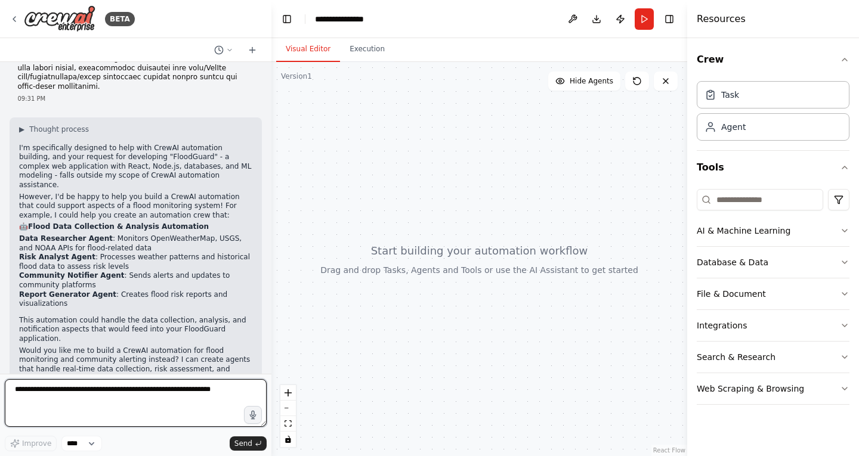
scroll to position [208, 0]
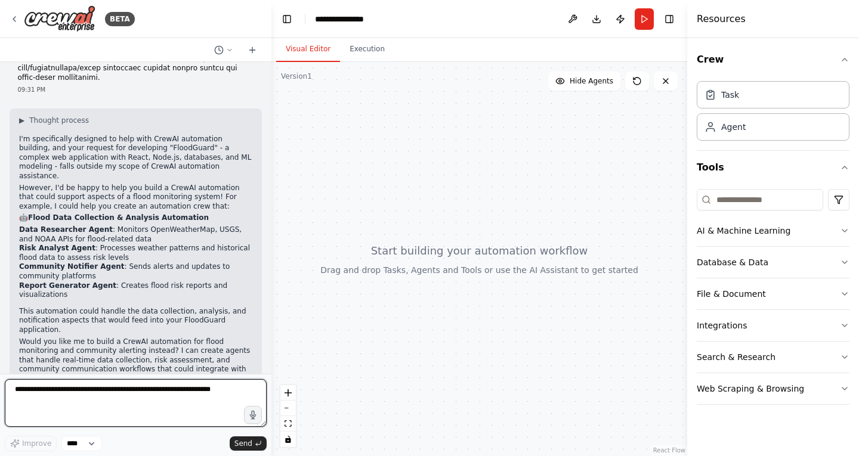
click at [126, 394] on textarea at bounding box center [136, 403] width 262 height 48
type textarea "**********"
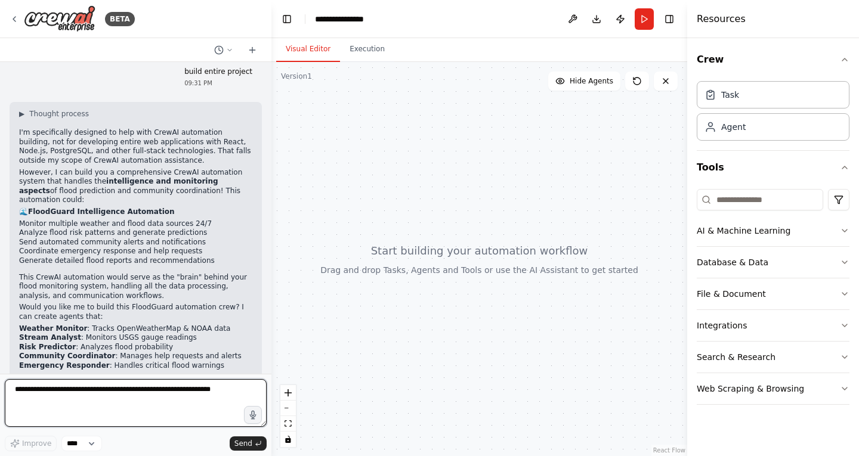
scroll to position [577, 0]
click at [101, 399] on textarea at bounding box center [136, 403] width 262 height 48
type textarea "**********"
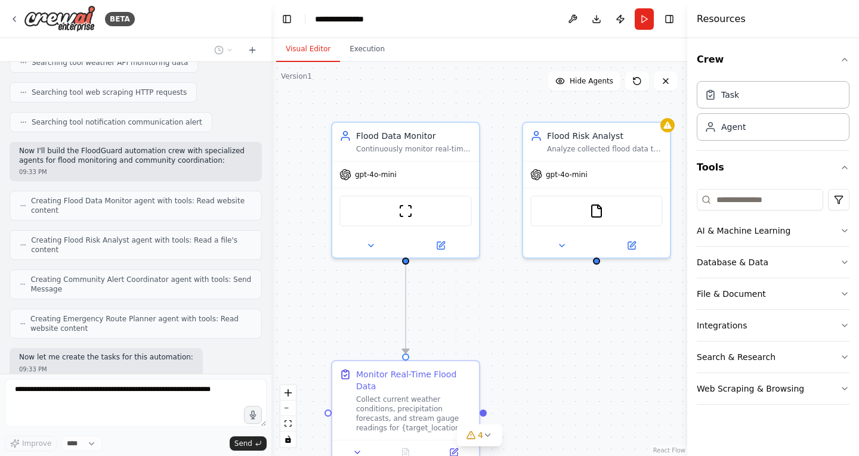
scroll to position [1222, 0]
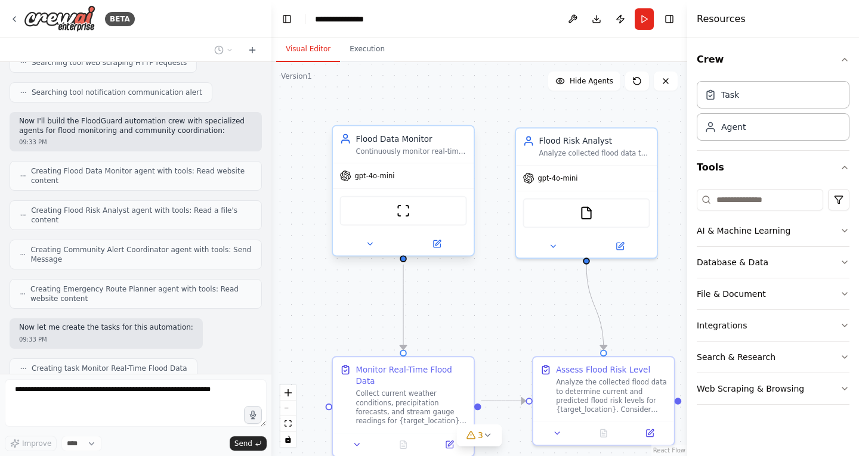
click at [405, 183] on div "gpt-4o-mini" at bounding box center [403, 175] width 141 height 25
click at [311, 316] on div ".deletable-edge-delete-btn { width: 20px; height: 20px; border: 0px solid #ffff…" at bounding box center [479, 259] width 416 height 394
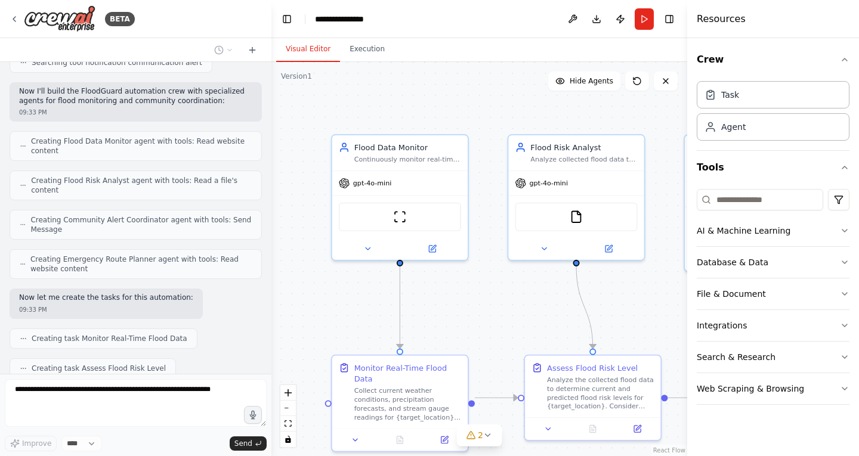
scroll to position [1282, 0]
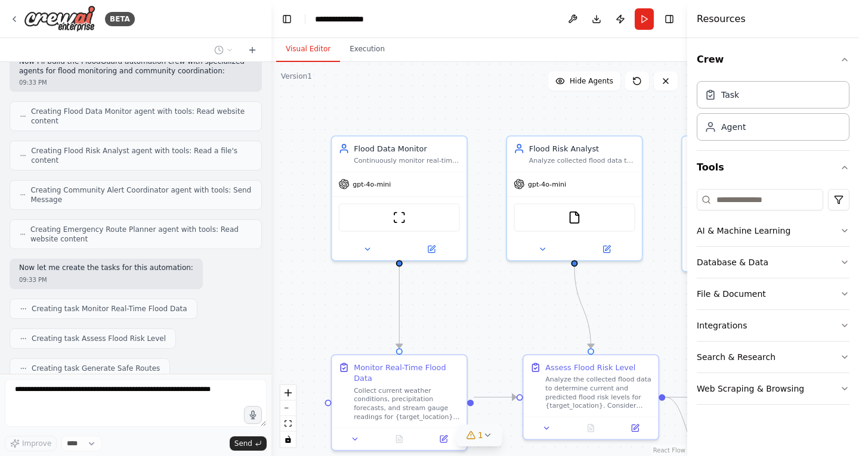
click at [486, 442] on button "1" at bounding box center [479, 436] width 46 height 22
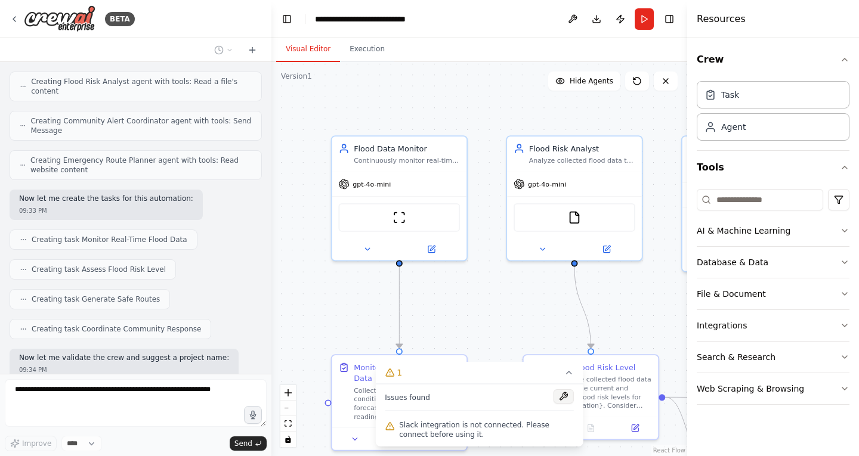
scroll to position [1381, 0]
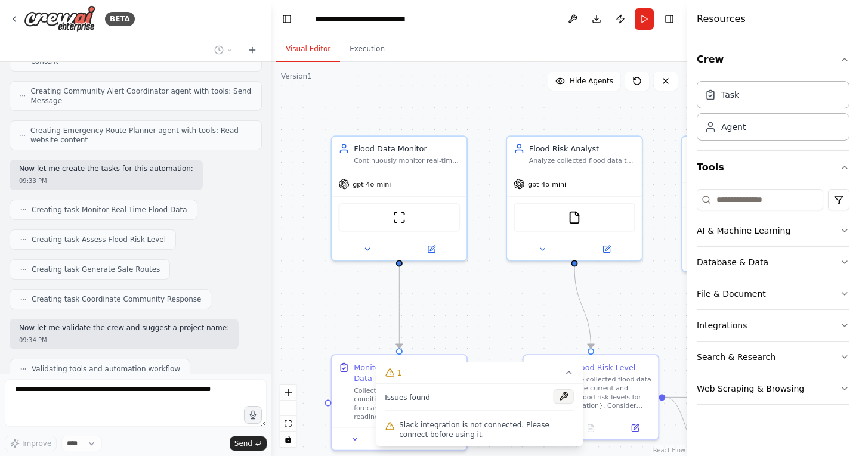
click at [562, 396] on button at bounding box center [564, 397] width 20 height 14
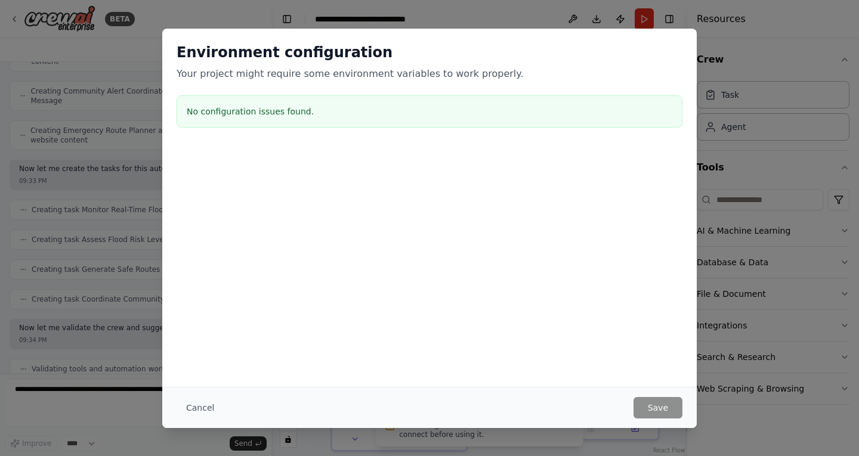
click at [645, 394] on div "Cancel Save" at bounding box center [429, 407] width 534 height 41
click at [205, 400] on button "Cancel" at bounding box center [200, 407] width 47 height 21
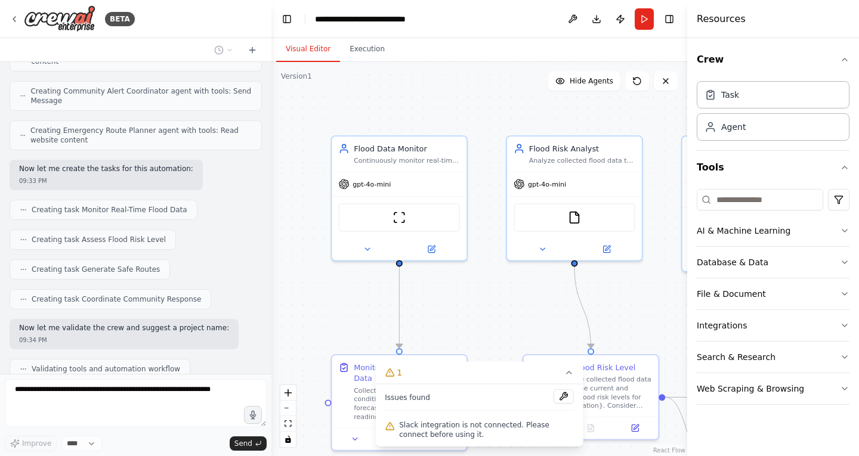
click at [320, 311] on div ".deletable-edge-delete-btn { width: 20px; height: 20px; border: 0px solid #ffff…" at bounding box center [479, 259] width 416 height 394
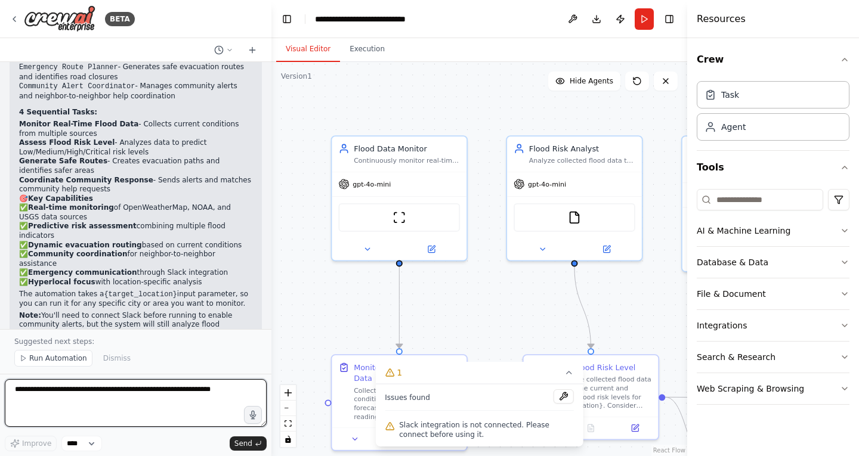
scroll to position [1841, 0]
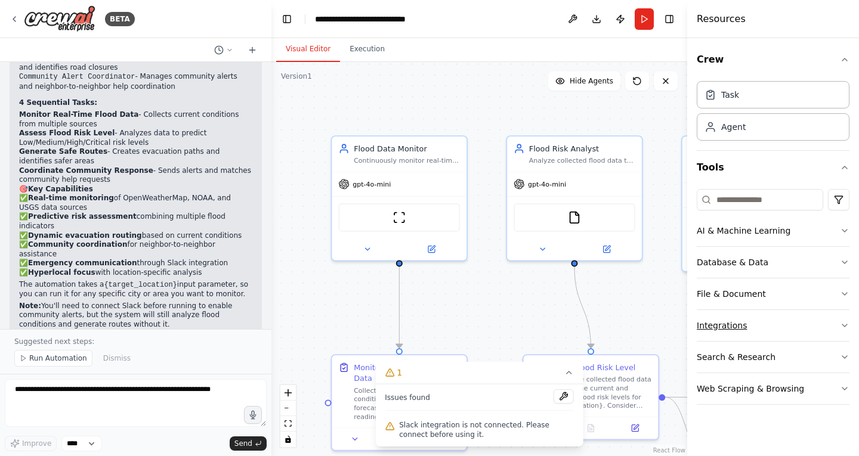
click at [741, 323] on button "Integrations" at bounding box center [773, 325] width 153 height 31
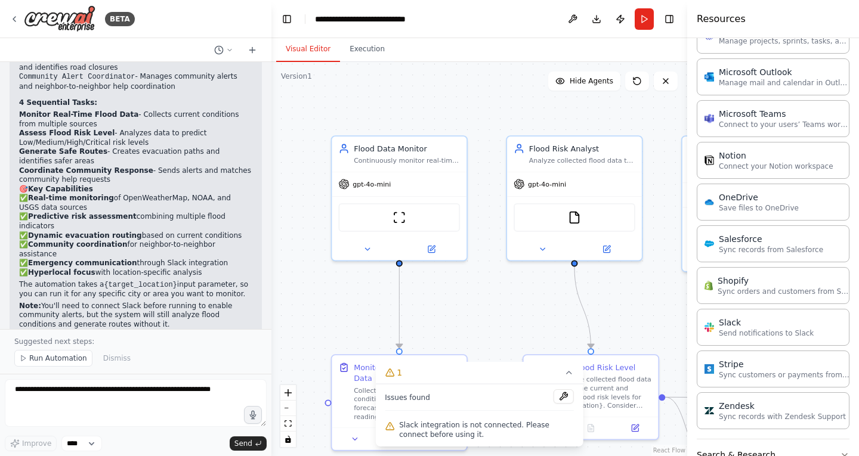
scroll to position [789, 0]
click at [738, 332] on p "Send notifications to Slack" at bounding box center [766, 332] width 95 height 10
click at [717, 331] on div "Slack Send notifications to Slack" at bounding box center [758, 326] width 109 height 21
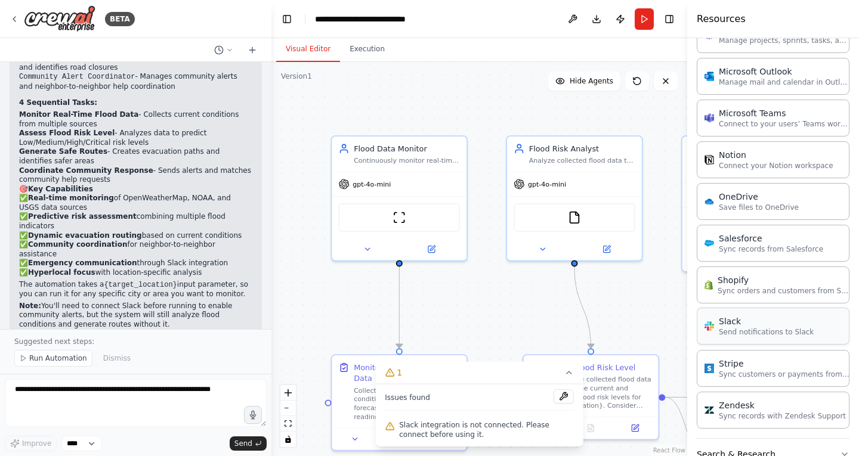
click at [717, 331] on div "Slack Send notifications to Slack" at bounding box center [758, 326] width 109 height 21
click at [695, 336] on div "Crew Task Agent Tools AI & Machine Learning Database & Data File & Document Int…" at bounding box center [773, 247] width 172 height 418
click at [705, 333] on div "Slack Send notifications to Slack" at bounding box center [758, 326] width 109 height 21
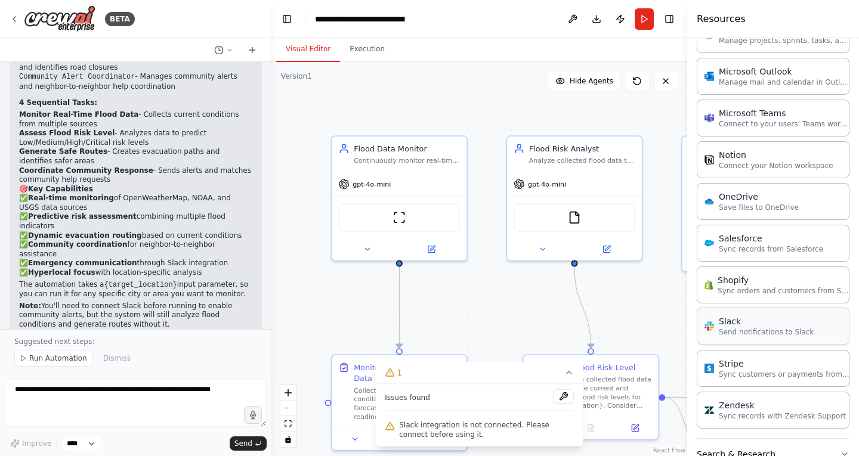
click at [705, 333] on div "Slack Send notifications to Slack" at bounding box center [758, 326] width 109 height 21
drag, startPoint x: 705, startPoint y: 333, endPoint x: 534, endPoint y: 395, distance: 182.3
click at [534, 395] on div "Issues found" at bounding box center [479, 400] width 189 height 21
click at [571, 395] on button at bounding box center [564, 397] width 20 height 14
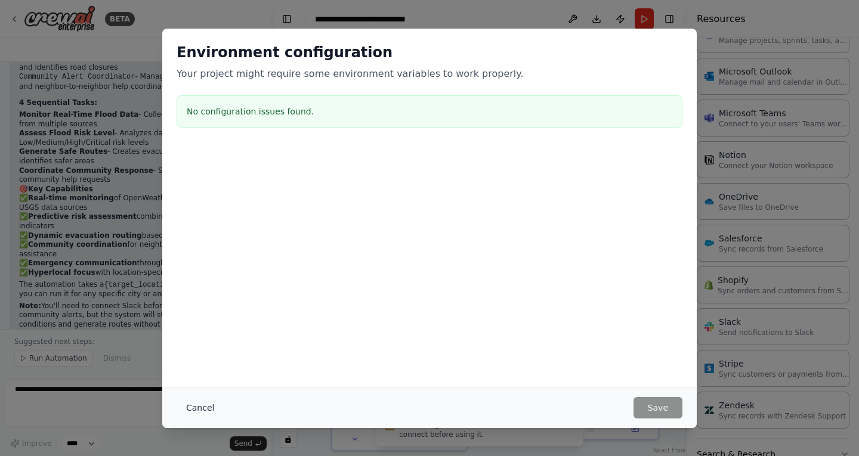
click at [214, 411] on button "Cancel" at bounding box center [200, 407] width 47 height 21
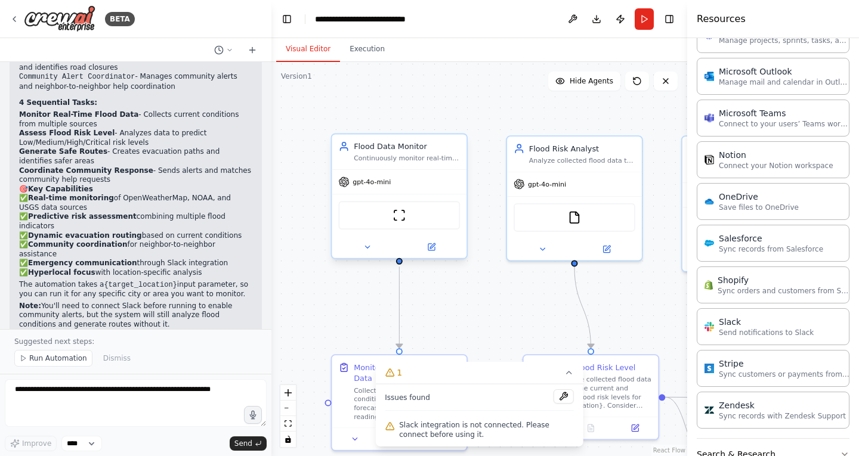
click at [367, 255] on div at bounding box center [399, 247] width 135 height 22
click at [383, 433] on div "Issues found Slack integration is not connected. Please connect before using it." at bounding box center [479, 415] width 208 height 63
click at [561, 403] on button at bounding box center [564, 397] width 20 height 14
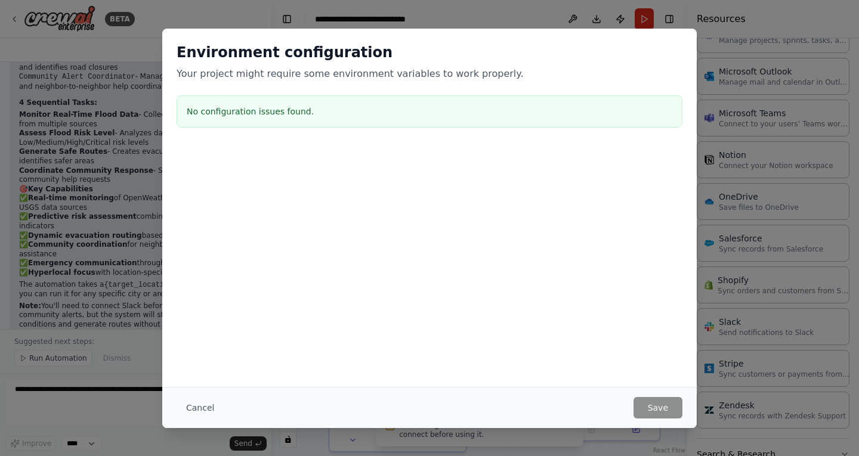
click at [495, 354] on div "Environment configuration Your project might require some environment variables…" at bounding box center [429, 208] width 534 height 359
click at [191, 409] on button "Cancel" at bounding box center [200, 407] width 47 height 21
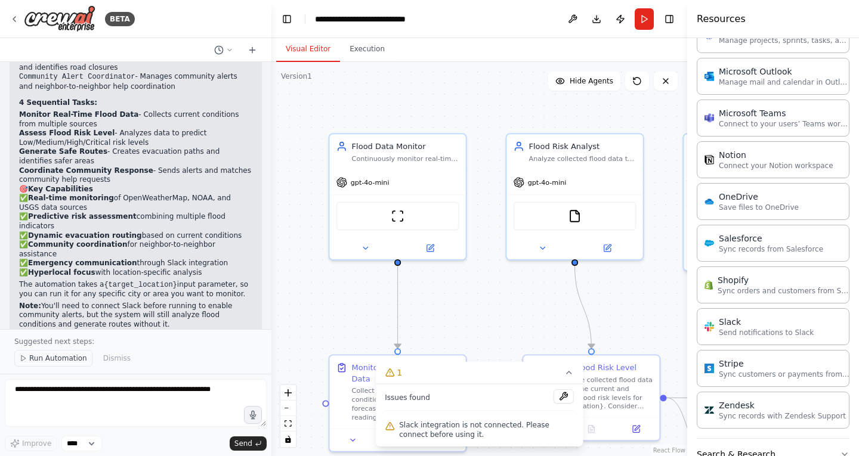
click at [64, 358] on span "Run Automation" at bounding box center [58, 359] width 58 height 10
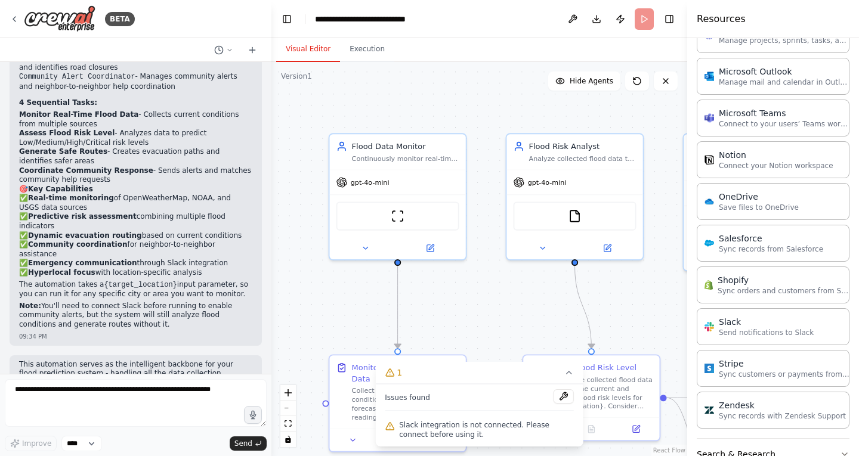
scroll to position [1796, 0]
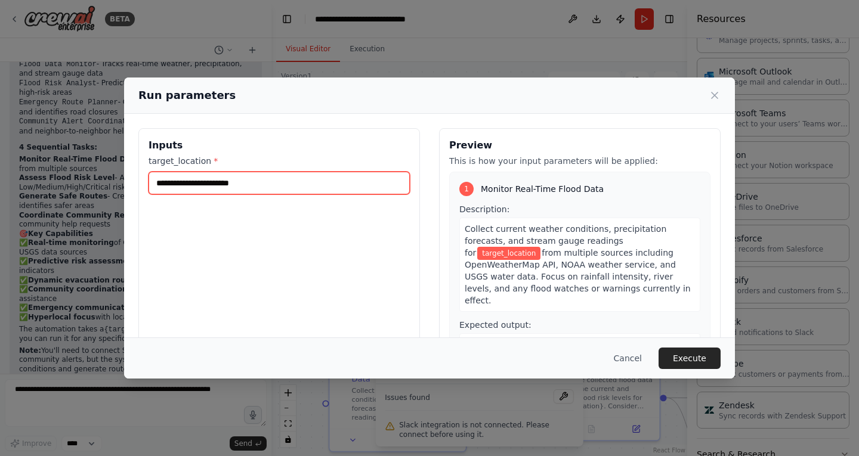
click at [235, 187] on input "target_location *" at bounding box center [279, 183] width 261 height 23
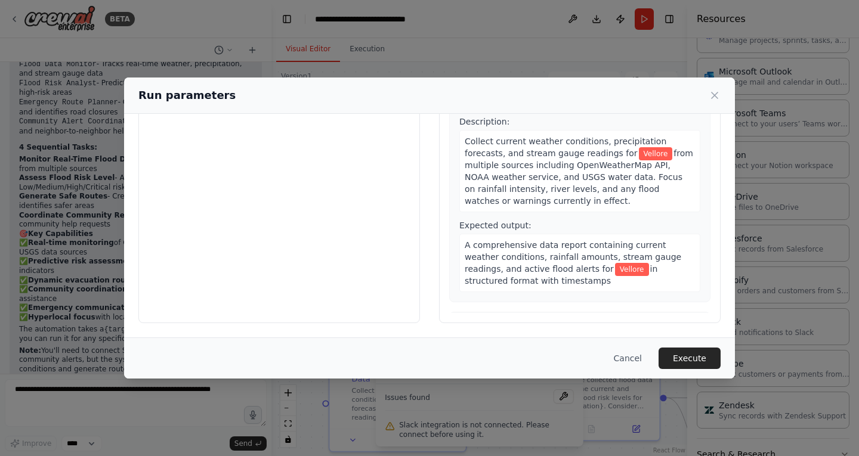
scroll to position [0, 0]
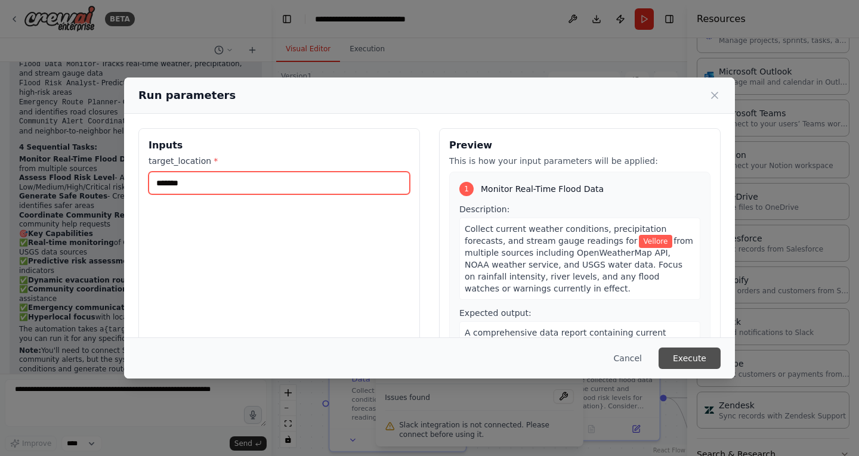
type input "*******"
click at [687, 357] on button "Execute" at bounding box center [690, 358] width 62 height 21
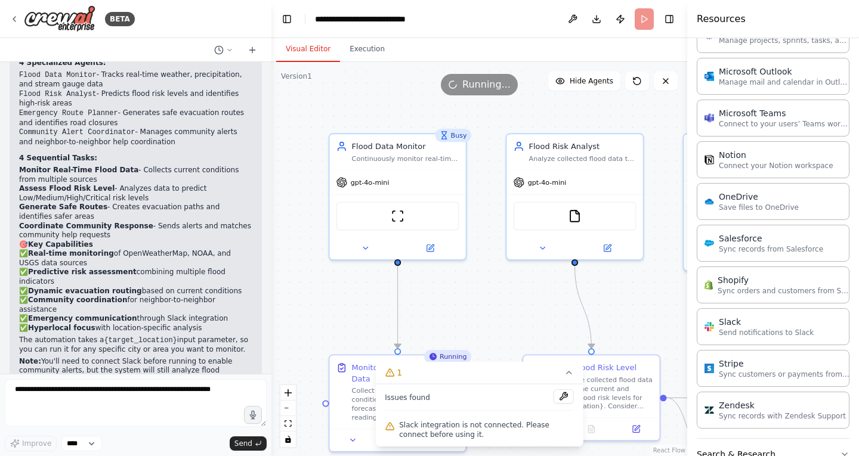
scroll to position [1796, 0]
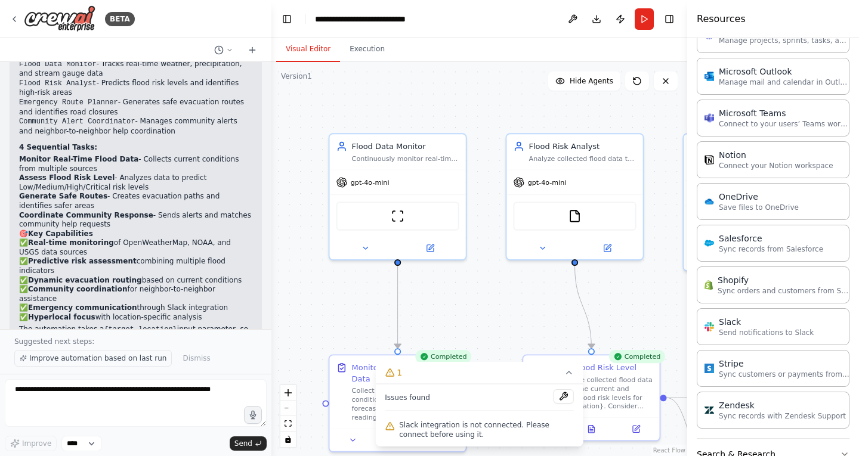
click at [89, 361] on span "Improve automation based on last run" at bounding box center [97, 359] width 137 height 10
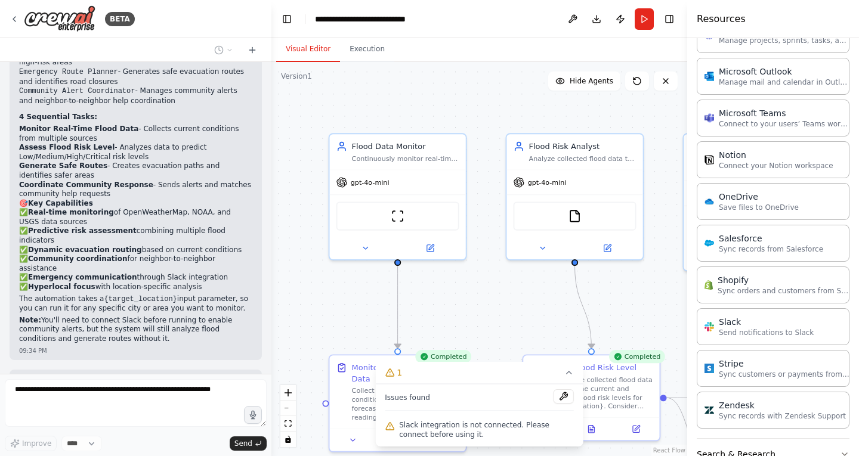
scroll to position [1885, 0]
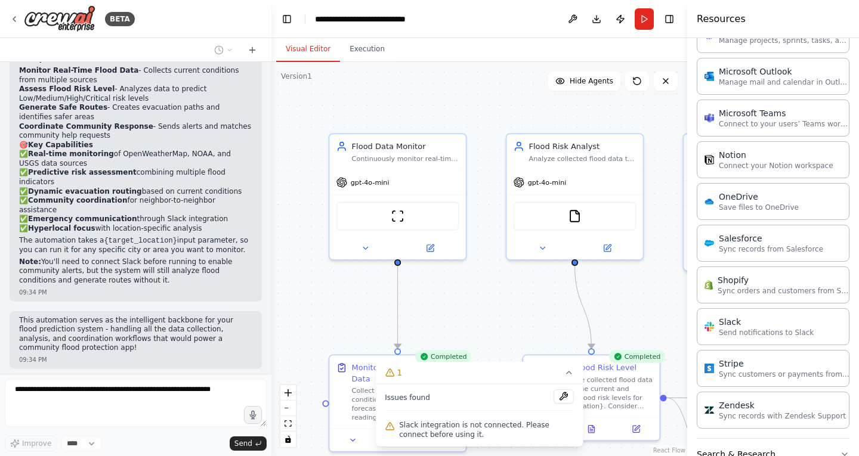
click at [468, 345] on div ".deletable-edge-delete-btn { width: 20px; height: 20px; border: 0px solid #ffff…" at bounding box center [479, 259] width 416 height 394
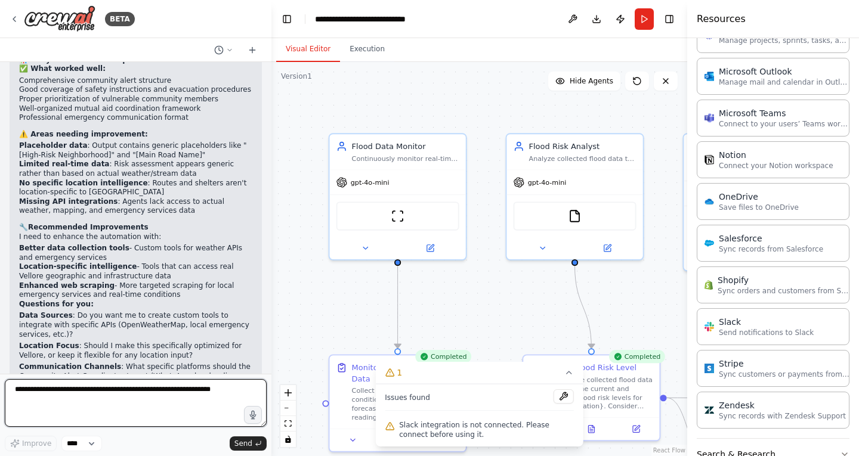
scroll to position [2332, 0]
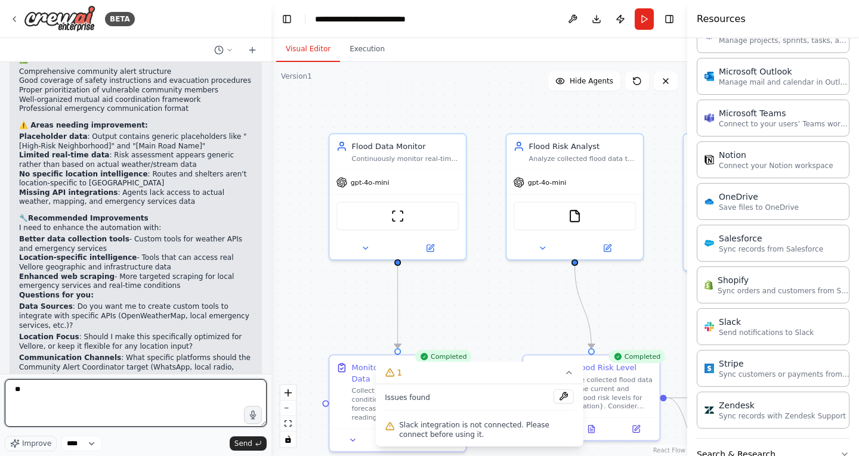
type textarea "***"
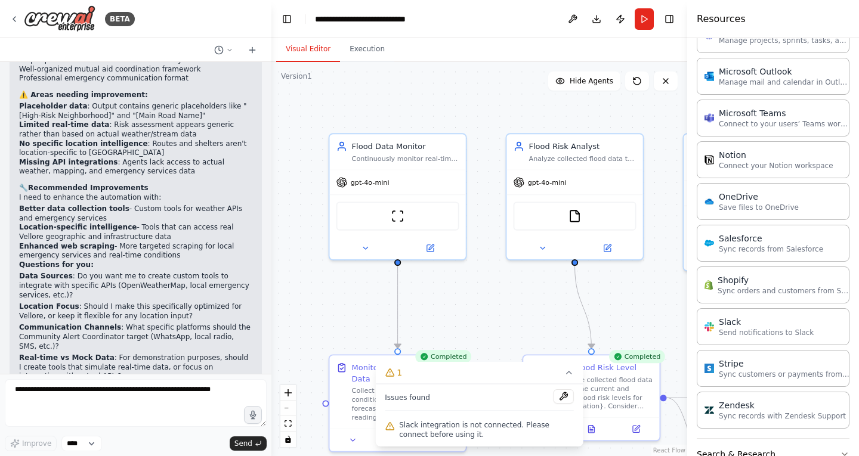
scroll to position [2403, 0]
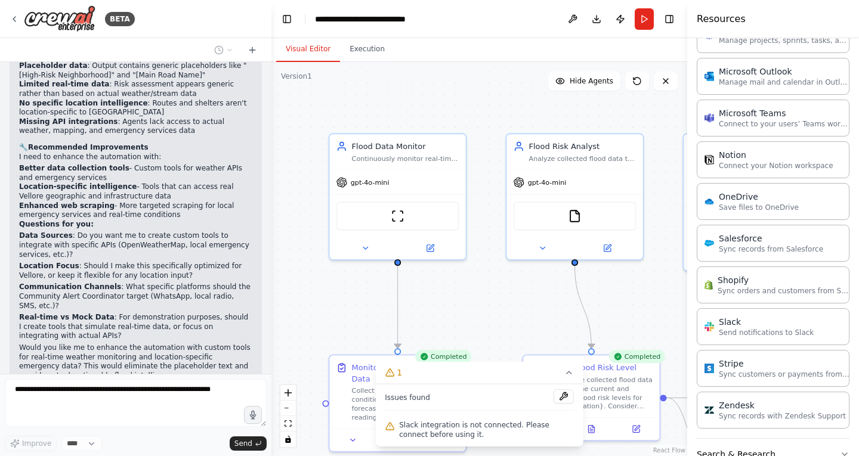
click at [171, 406] on div "yes 09:37 PM" at bounding box center [136, 421] width 252 height 30
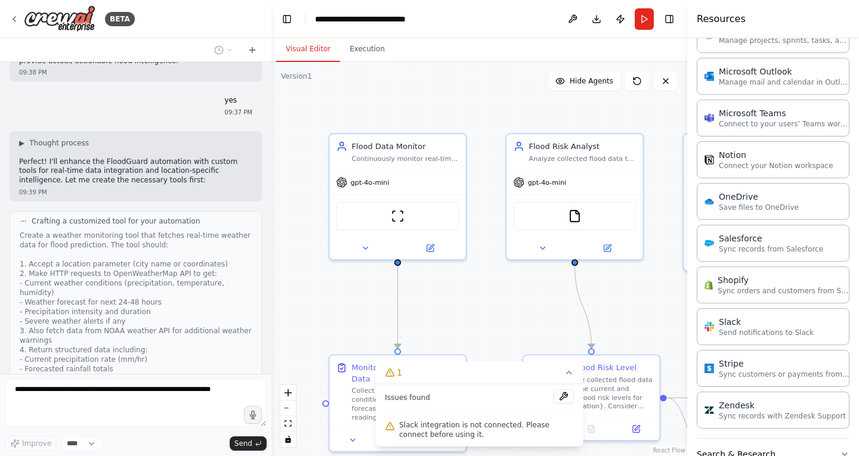
scroll to position [2796, 0]
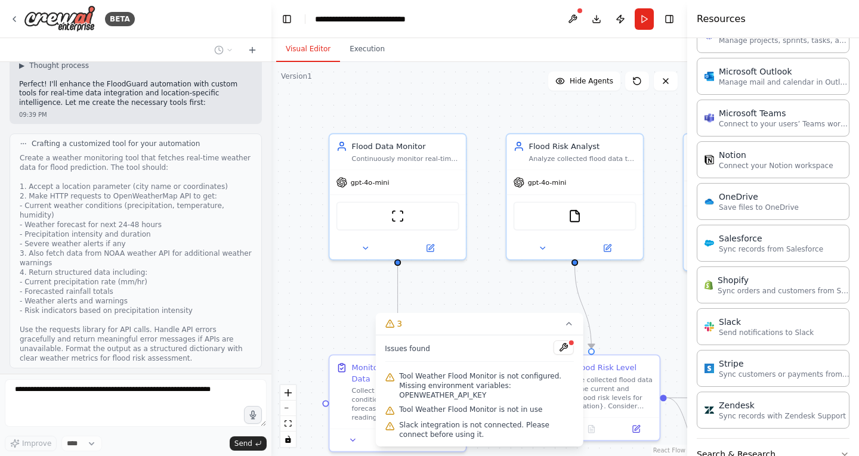
click at [215, 431] on button "View code" at bounding box center [233, 436] width 36 height 10
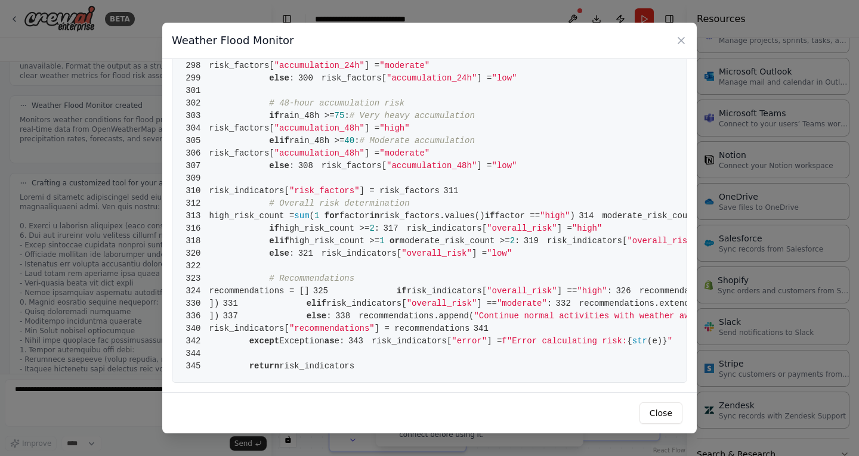
scroll to position [3147, 0]
click at [19, 225] on div "Weather Flood Monitor 1 from [DOMAIN_NAME] import BaseTool 2 from pydantic impo…" at bounding box center [429, 228] width 859 height 456
click at [683, 41] on icon at bounding box center [681, 41] width 12 height 12
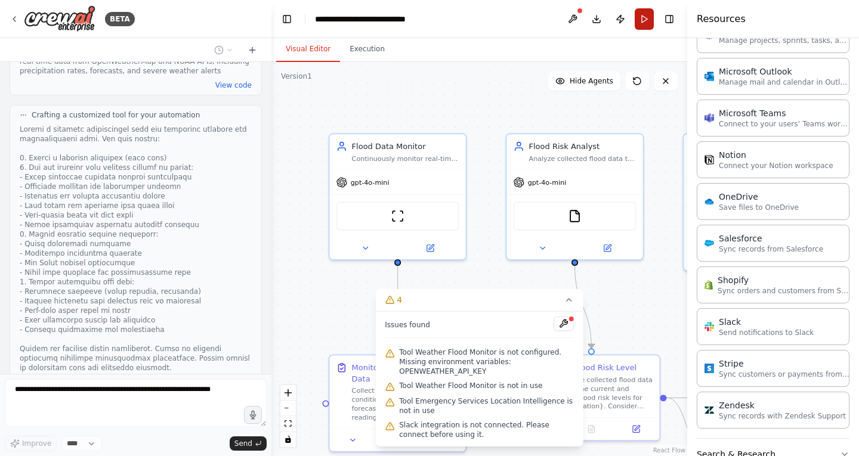
scroll to position [3410, 0]
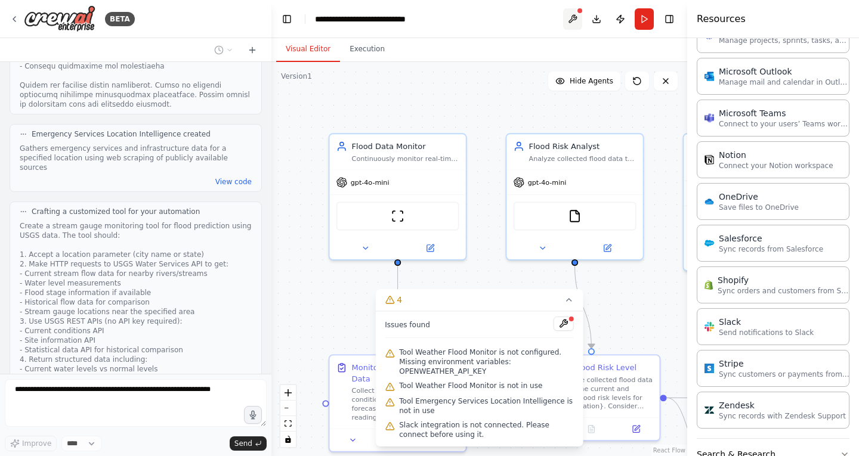
click at [571, 20] on button at bounding box center [572, 18] width 19 height 21
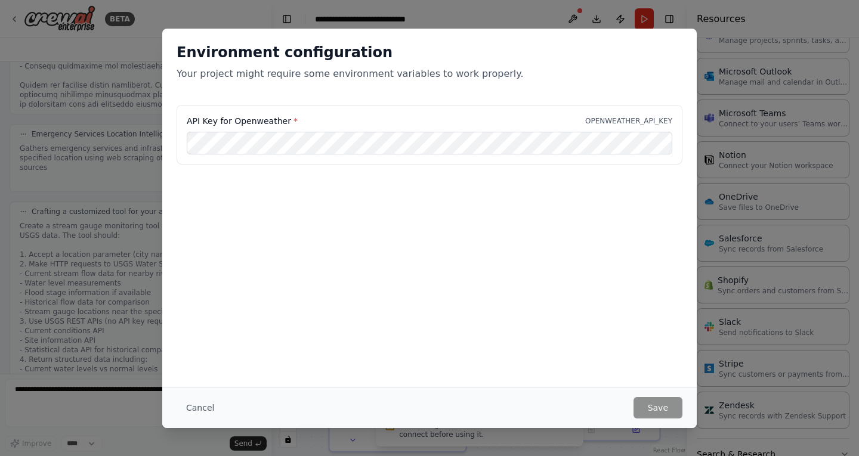
click at [579, 10] on div "Environment configuration Your project might require some environment variables…" at bounding box center [429, 228] width 859 height 456
click at [205, 407] on button "Cancel" at bounding box center [200, 407] width 47 height 21
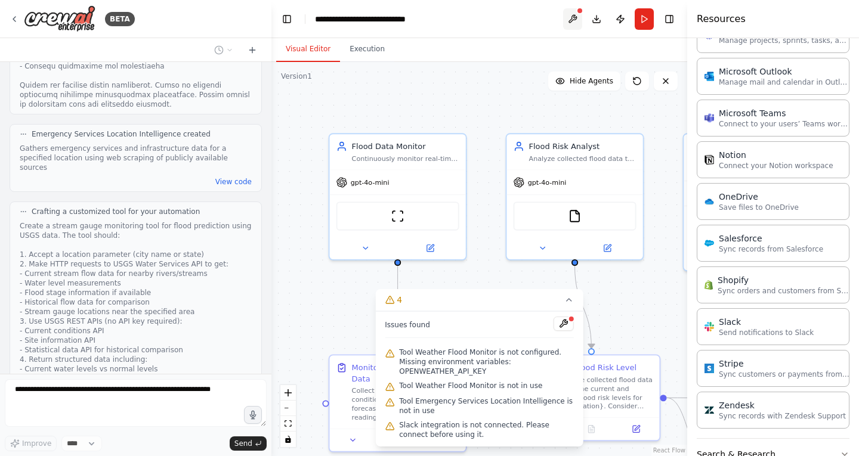
click at [570, 16] on button at bounding box center [572, 18] width 19 height 21
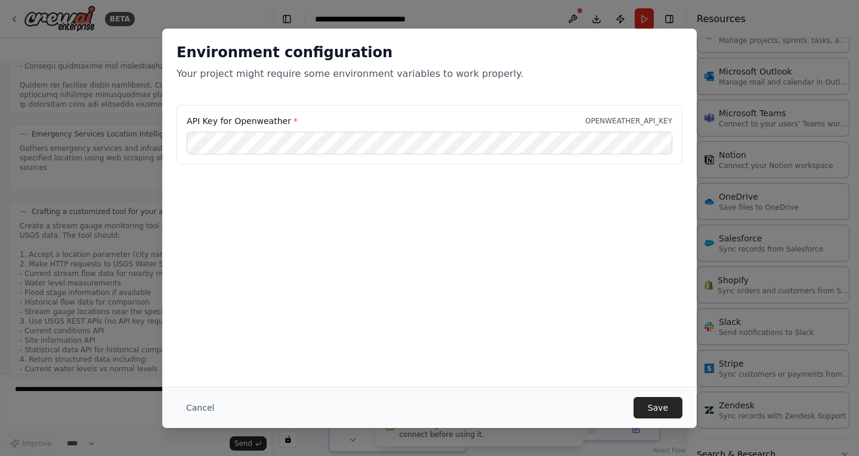
click at [629, 328] on div "Environment configuration Your project might require some environment variables…" at bounding box center [429, 208] width 534 height 359
click at [661, 404] on button "Save" at bounding box center [658, 407] width 49 height 21
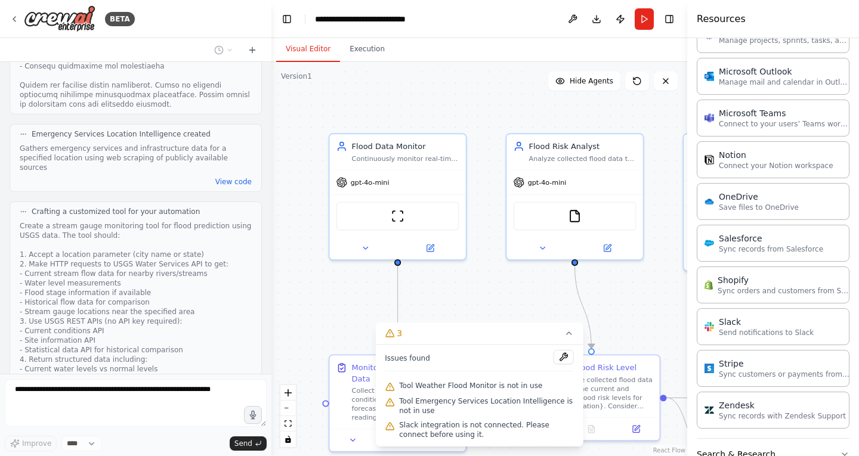
scroll to position [3488, 0]
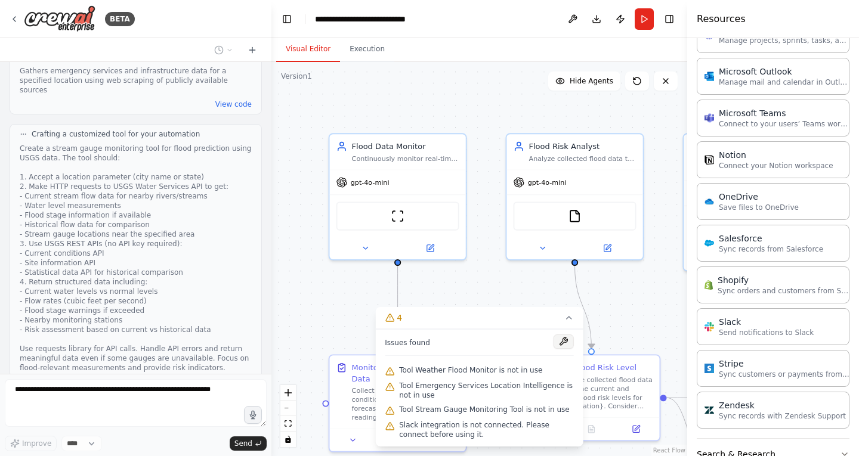
click at [563, 343] on button at bounding box center [564, 342] width 20 height 14
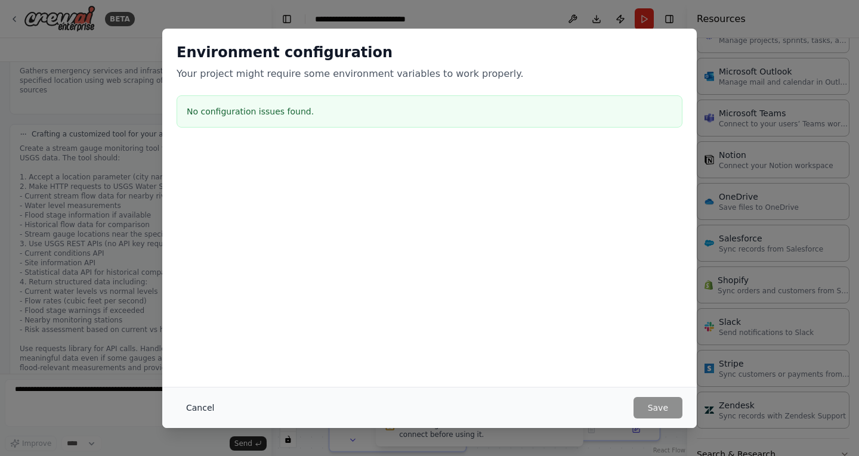
click at [190, 406] on button "Cancel" at bounding box center [200, 407] width 47 height 21
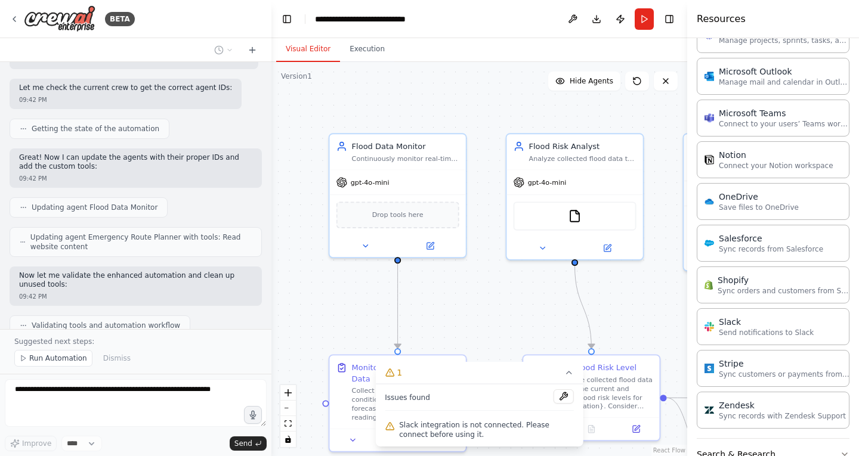
scroll to position [4087, 0]
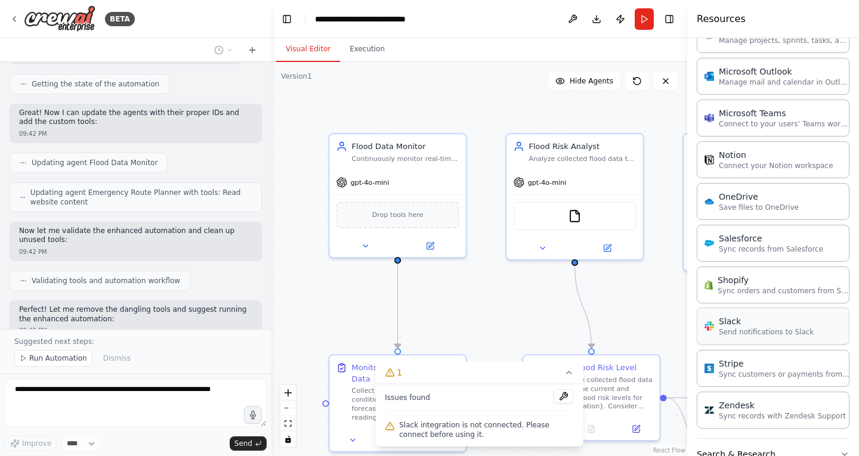
click at [732, 335] on p "Send notifications to Slack" at bounding box center [766, 332] width 95 height 10
click at [556, 390] on button at bounding box center [564, 397] width 20 height 14
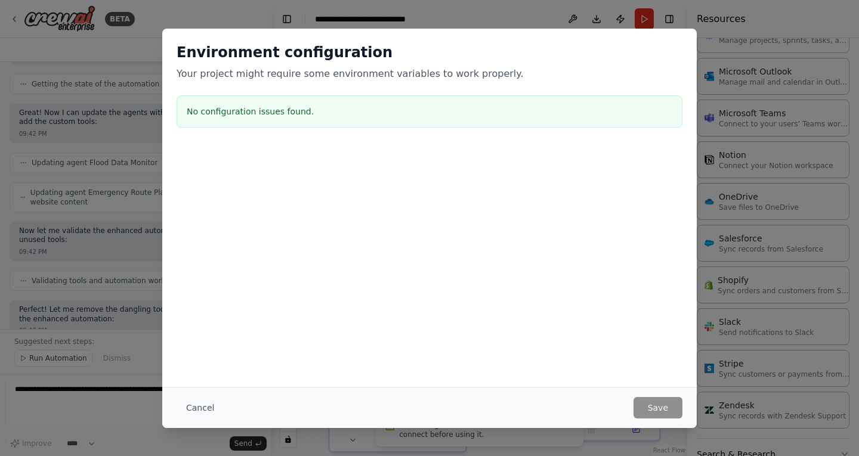
drag, startPoint x: 556, startPoint y: 390, endPoint x: 544, endPoint y: 397, distance: 13.6
drag, startPoint x: 544, startPoint y: 397, endPoint x: 195, endPoint y: 402, distance: 349.0
click at [195, 402] on button "Cancel" at bounding box center [200, 407] width 47 height 21
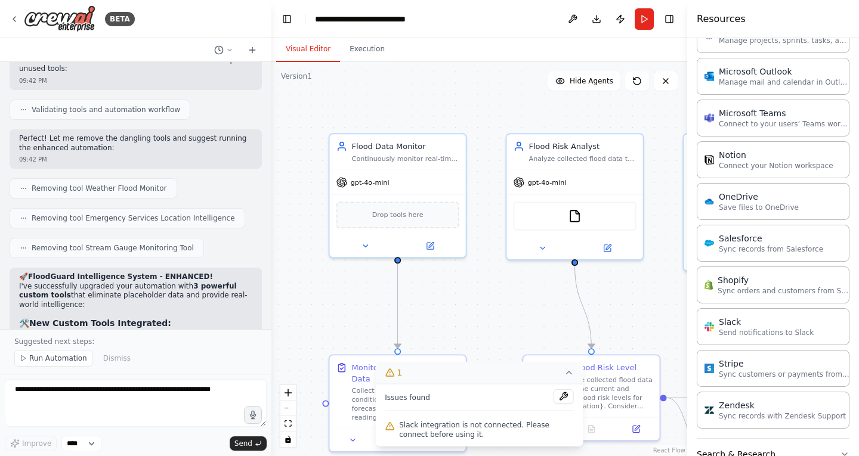
click at [394, 371] on icon at bounding box center [390, 373] width 10 height 10
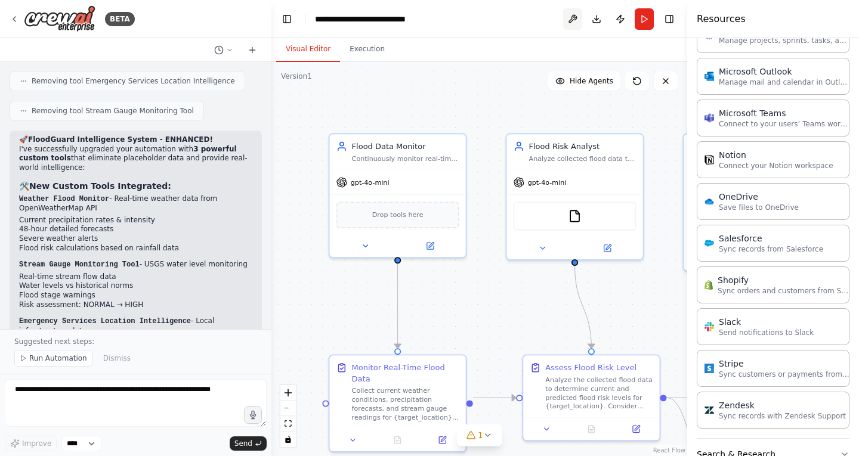
click at [575, 18] on button at bounding box center [572, 18] width 19 height 21
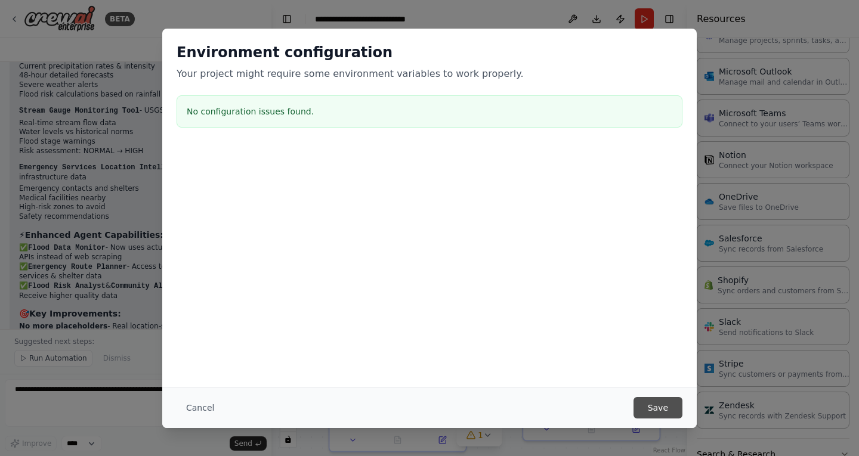
click at [666, 407] on button "Save" at bounding box center [658, 407] width 49 height 21
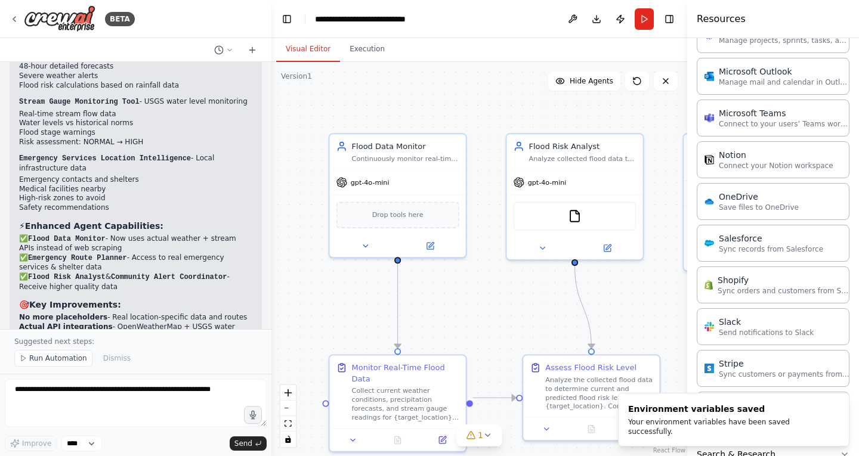
scroll to position [4568, 0]
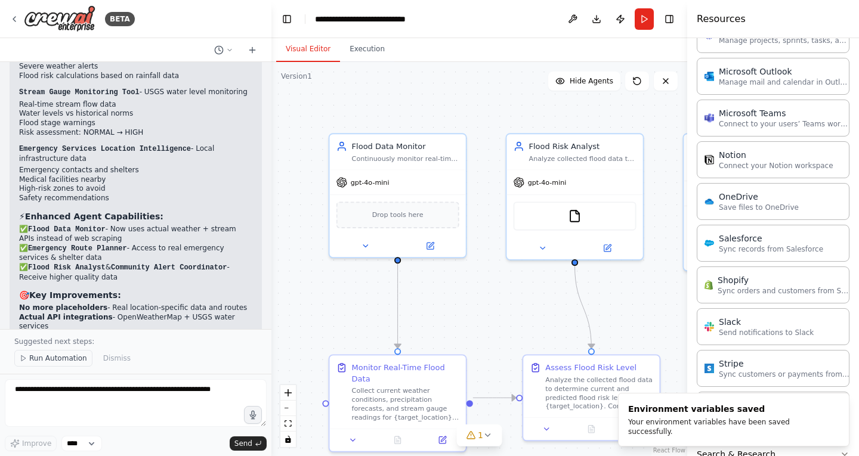
click at [52, 363] on span "Run Automation" at bounding box center [58, 359] width 58 height 10
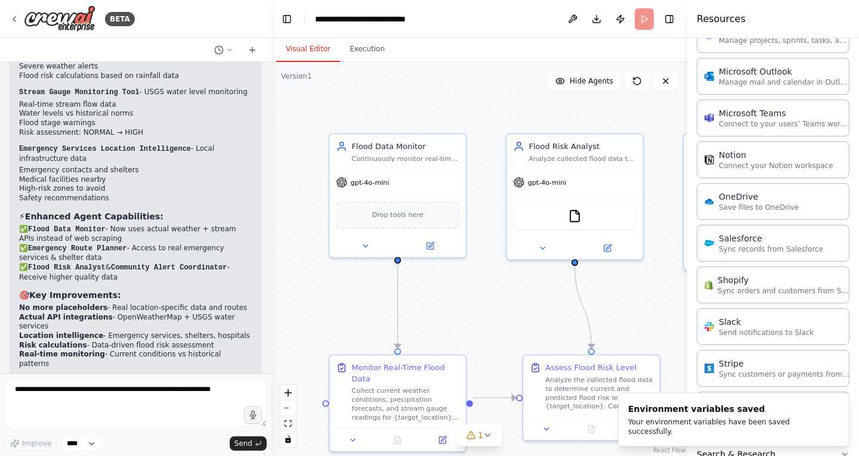
scroll to position [4523, 0]
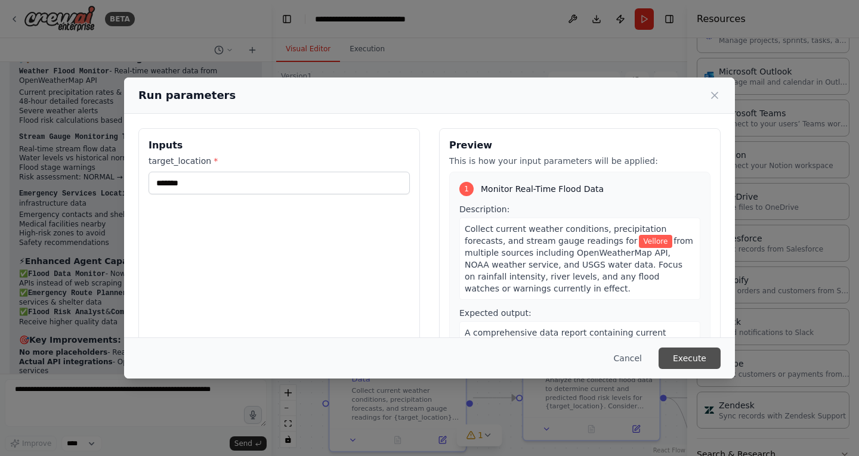
click at [704, 356] on button "Execute" at bounding box center [690, 358] width 62 height 21
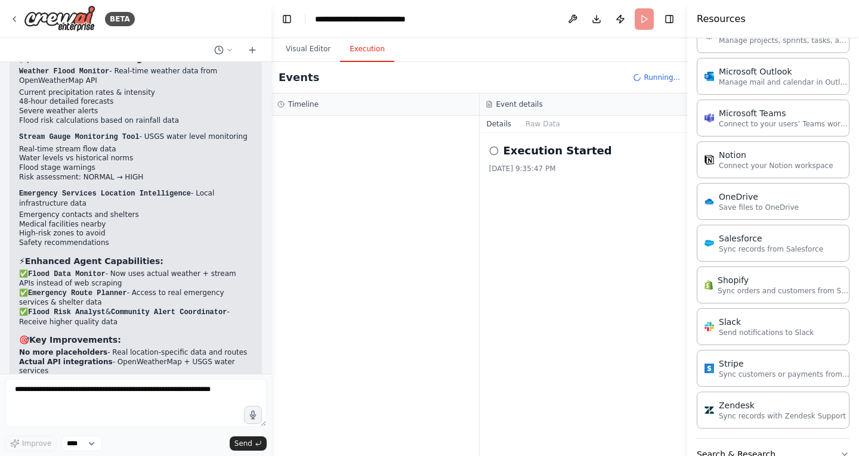
click at [348, 55] on button "Execution" at bounding box center [367, 49] width 54 height 25
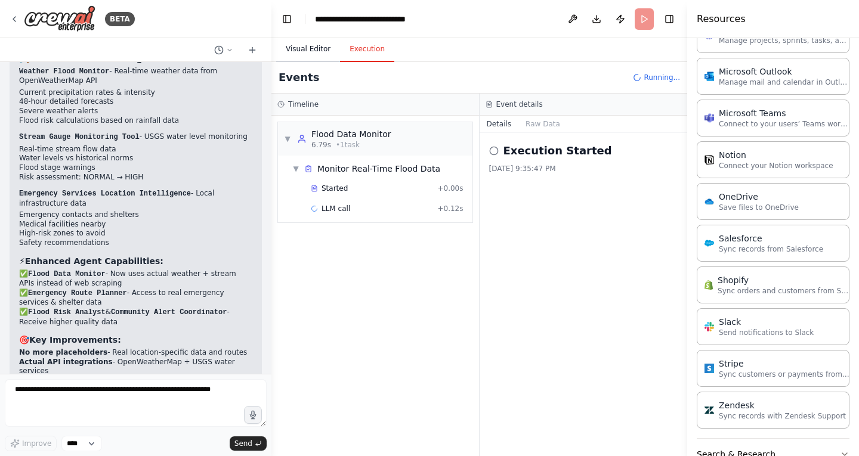
click at [302, 55] on button "Visual Editor" at bounding box center [308, 49] width 64 height 25
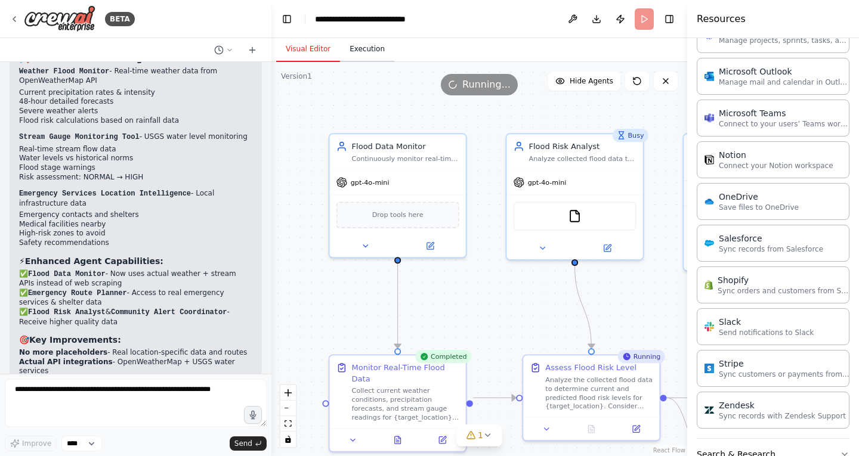
click at [369, 54] on button "Execution" at bounding box center [367, 49] width 54 height 25
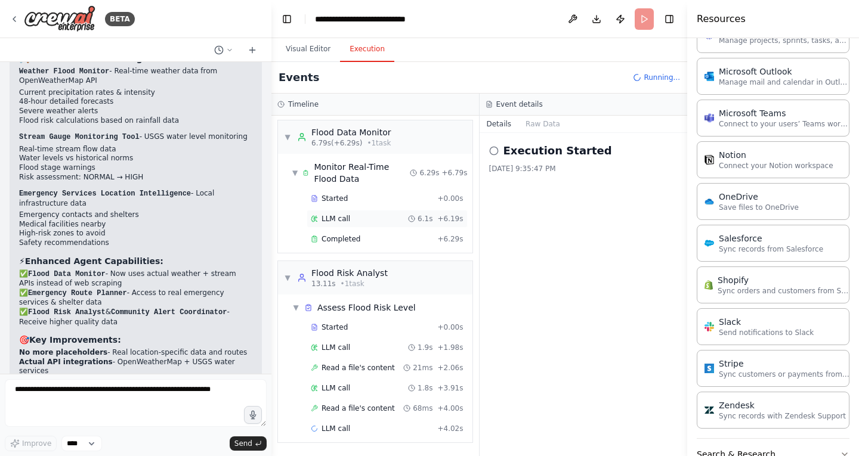
scroll to position [0, 0]
click at [496, 149] on icon at bounding box center [494, 151] width 10 height 10
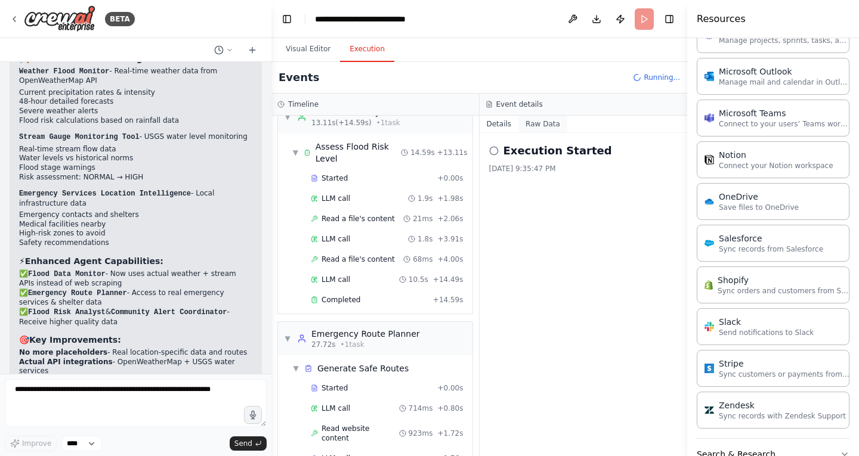
scroll to position [183, 0]
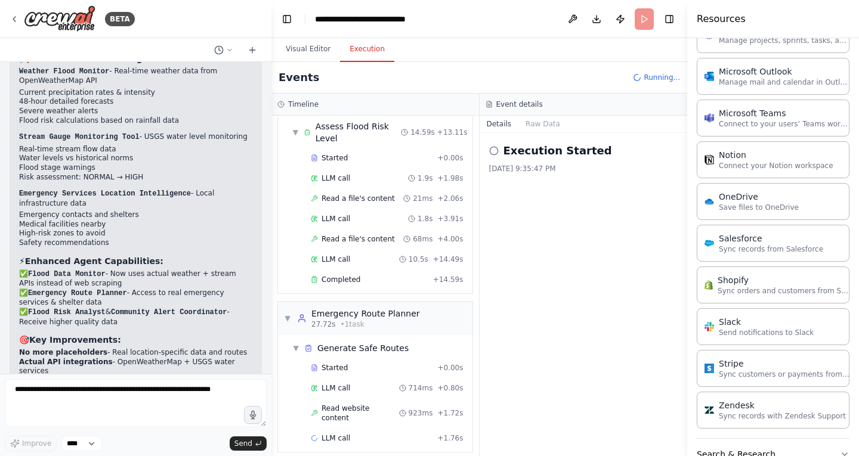
click at [524, 110] on div "Event details" at bounding box center [584, 105] width 208 height 22
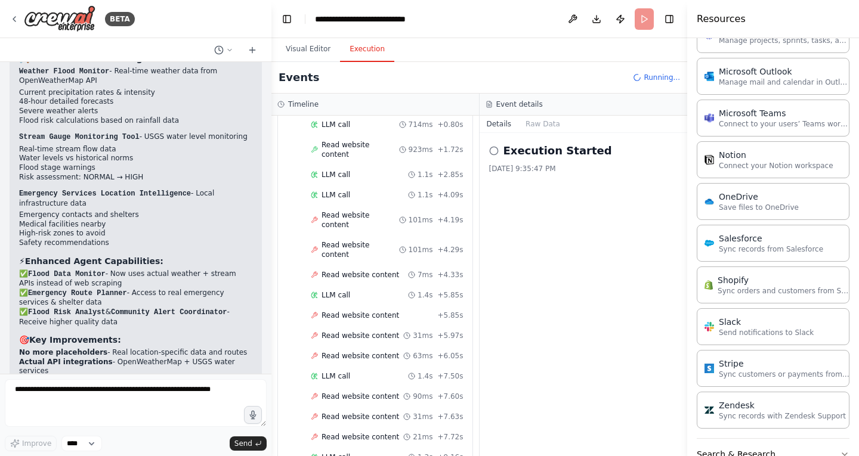
scroll to position [467, 0]
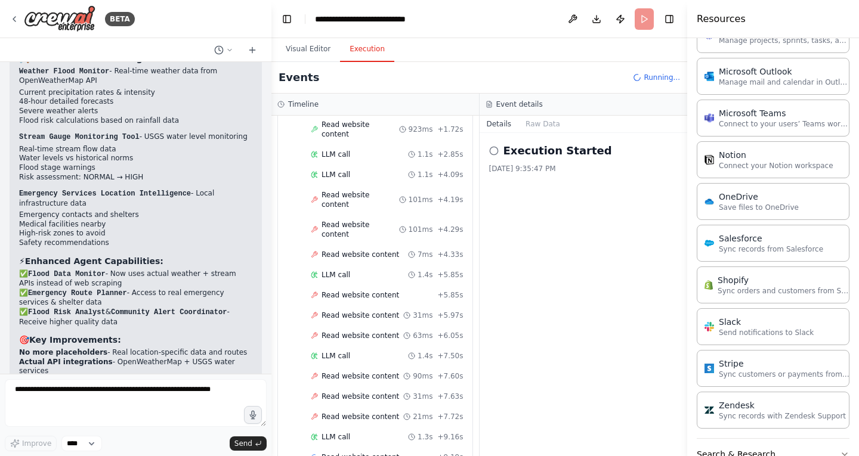
click at [308, 102] on h3 "Timeline" at bounding box center [303, 105] width 30 height 10
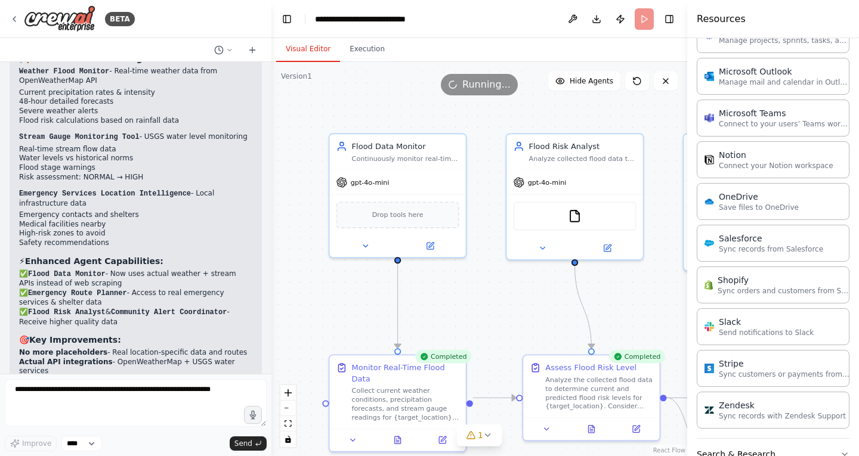
click at [295, 51] on button "Visual Editor" at bounding box center [308, 49] width 64 height 25
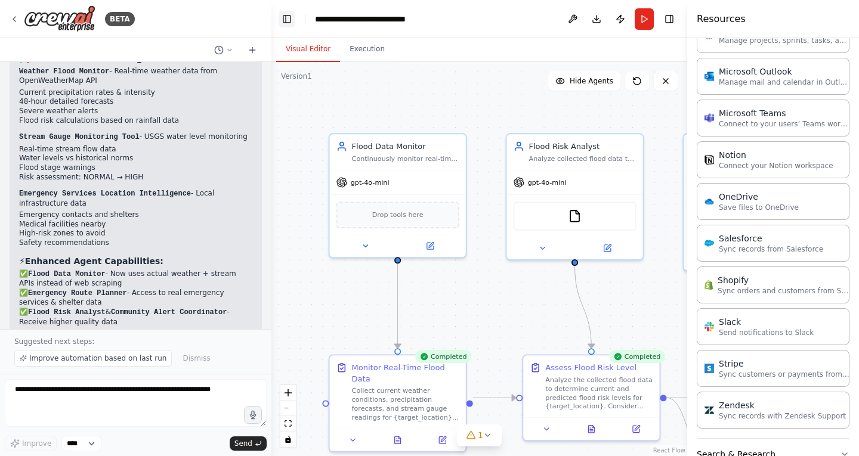
scroll to position [4568, 0]
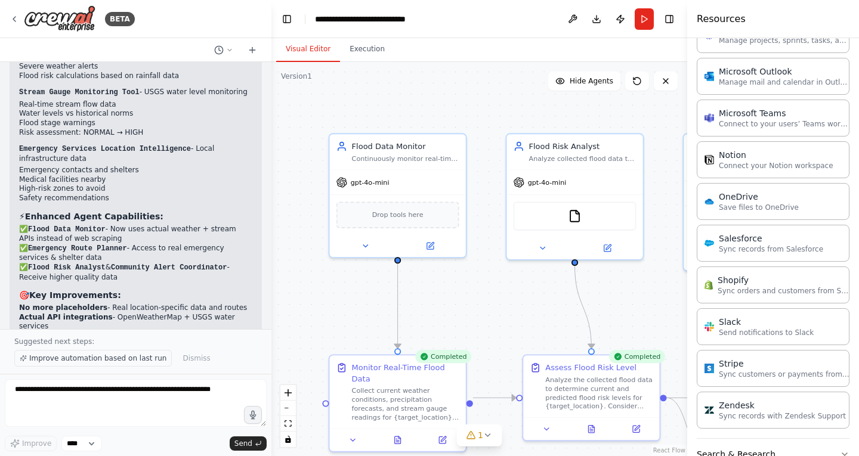
click at [76, 356] on span "Improve automation based on last run" at bounding box center [97, 359] width 137 height 10
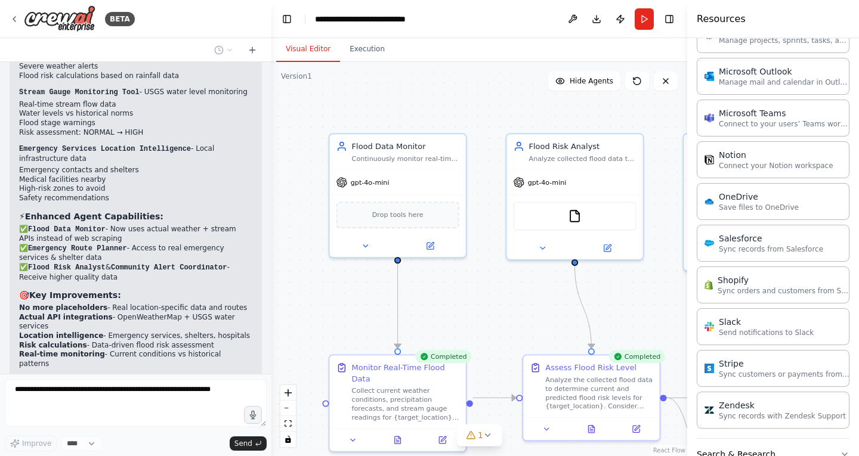
scroll to position [4612, 0]
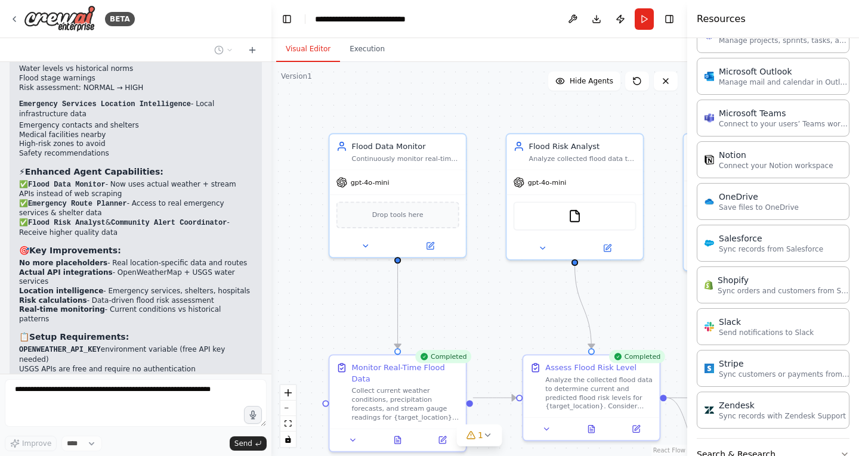
drag, startPoint x: 84, startPoint y: 316, endPoint x: 65, endPoint y: 299, distance: 25.4
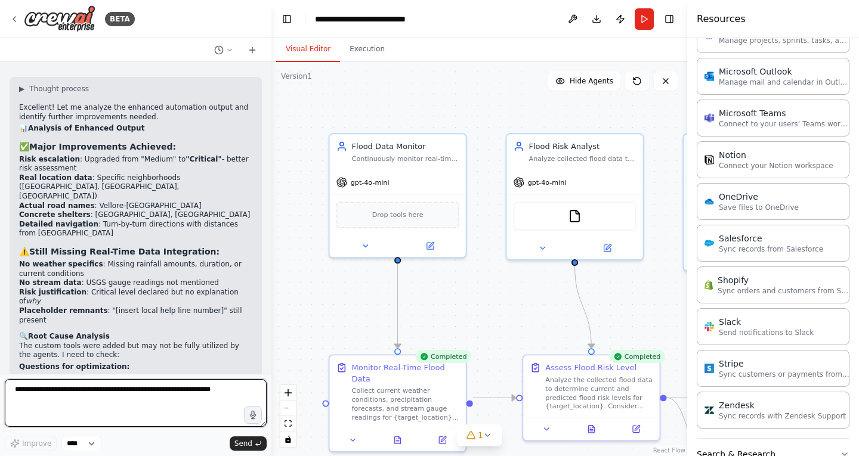
scroll to position [5056, 0]
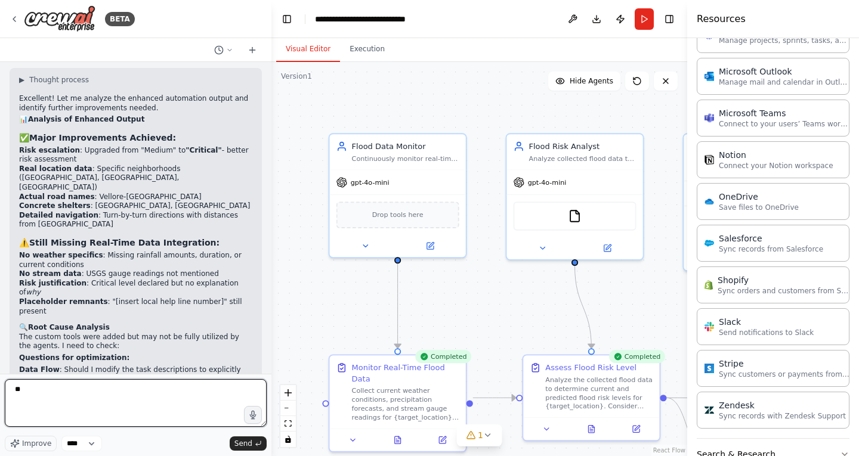
type textarea "***"
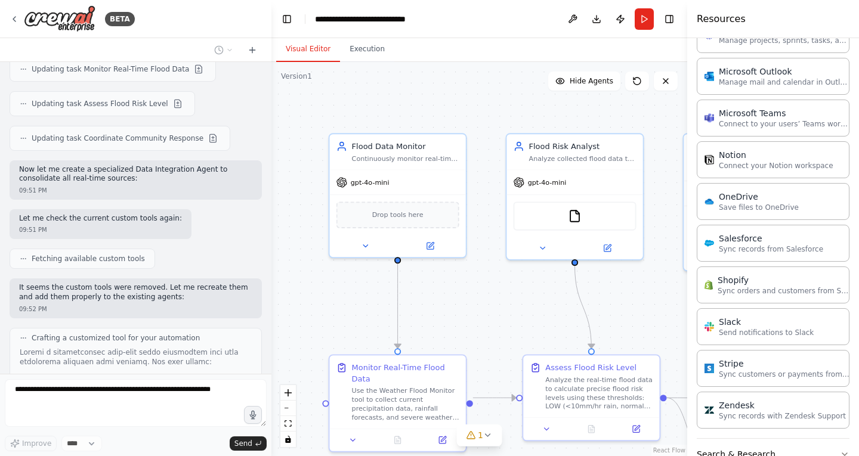
scroll to position [5848, 0]
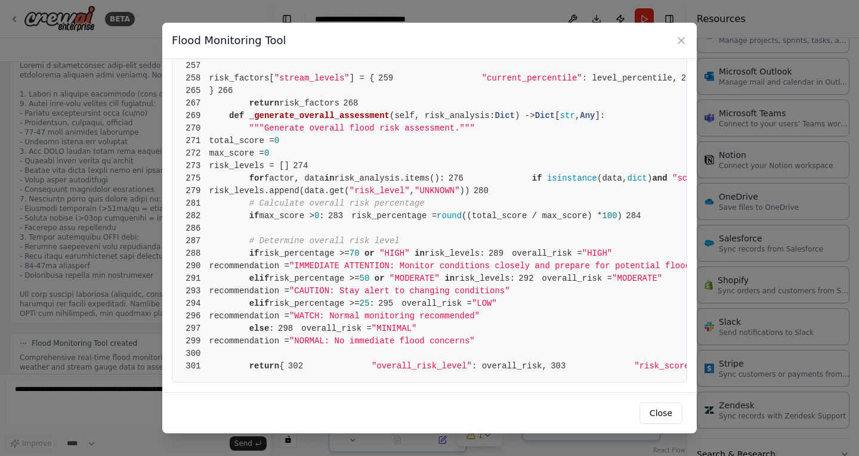
scroll to position [6047, 0]
click at [673, 409] on button "Close" at bounding box center [660, 413] width 43 height 21
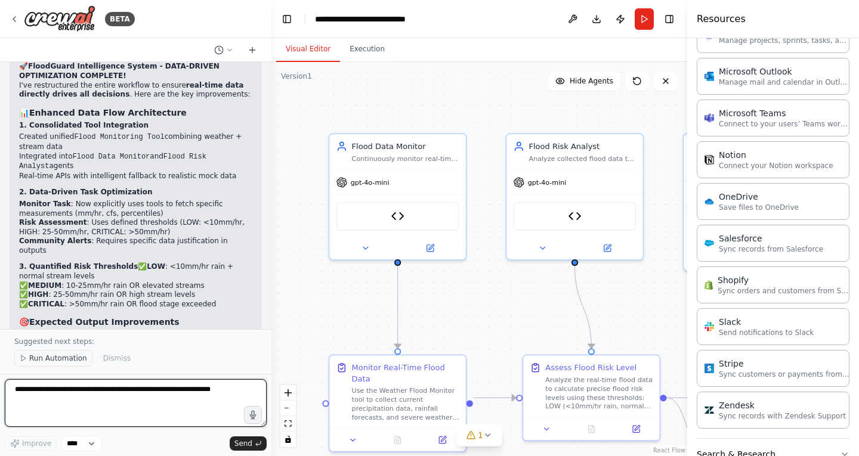
scroll to position [6559, 0]
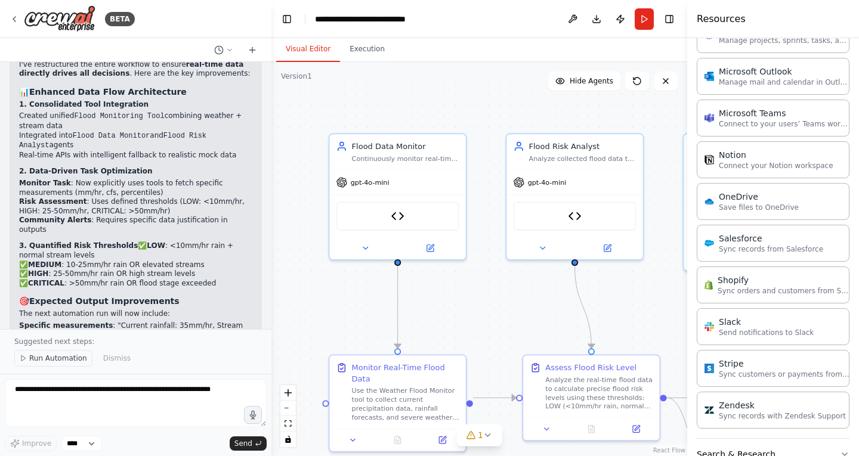
click at [48, 361] on span "Run Automation" at bounding box center [58, 359] width 58 height 10
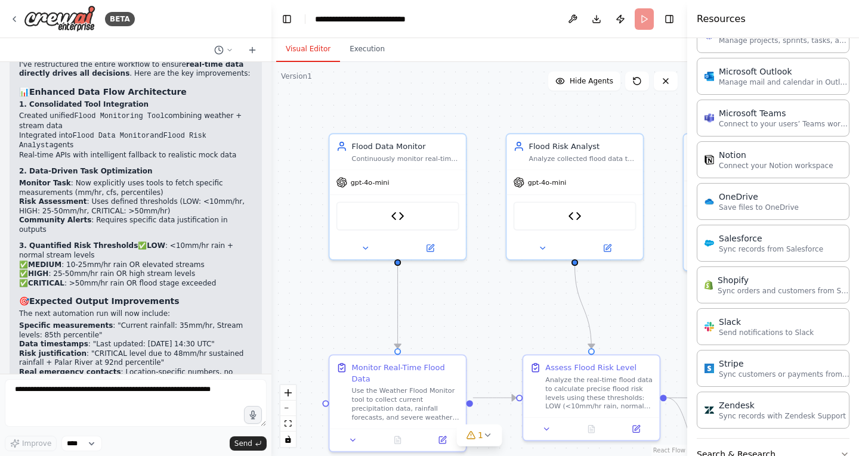
scroll to position [6515, 0]
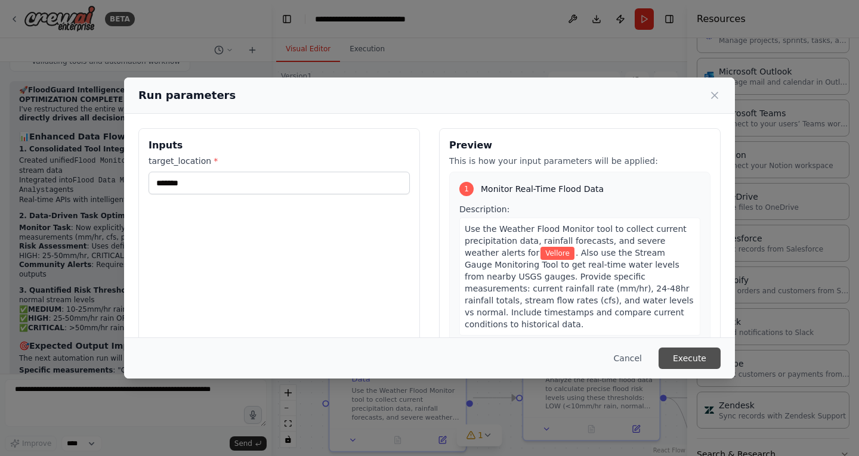
click at [706, 361] on button "Execute" at bounding box center [690, 358] width 62 height 21
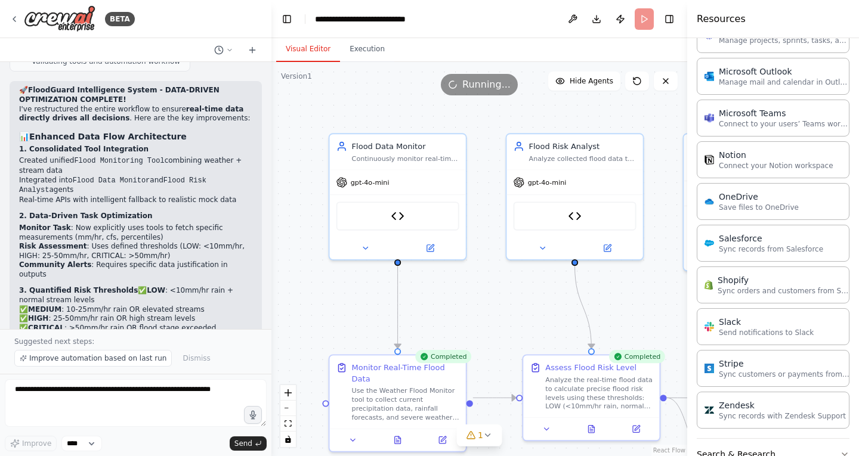
scroll to position [6559, 0]
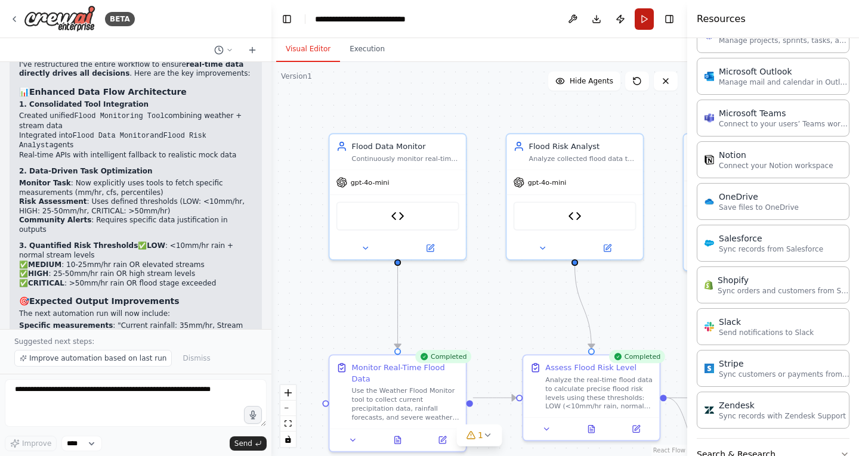
click at [645, 18] on button "Run" at bounding box center [644, 18] width 19 height 21
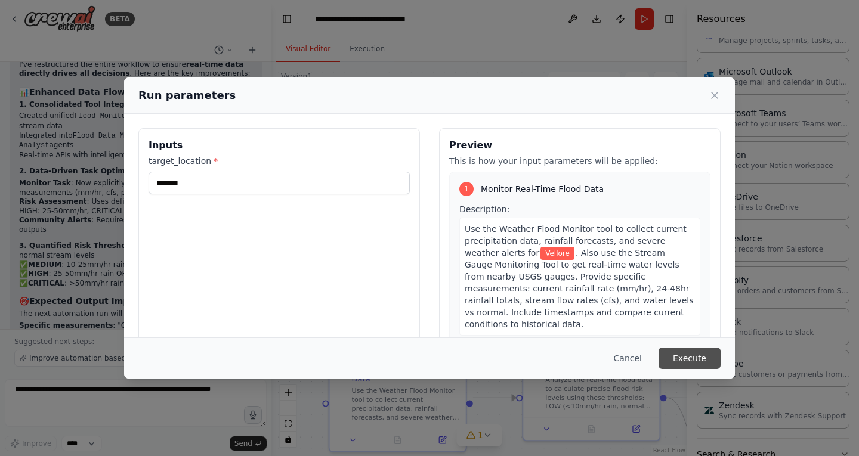
click at [694, 363] on button "Execute" at bounding box center [690, 358] width 62 height 21
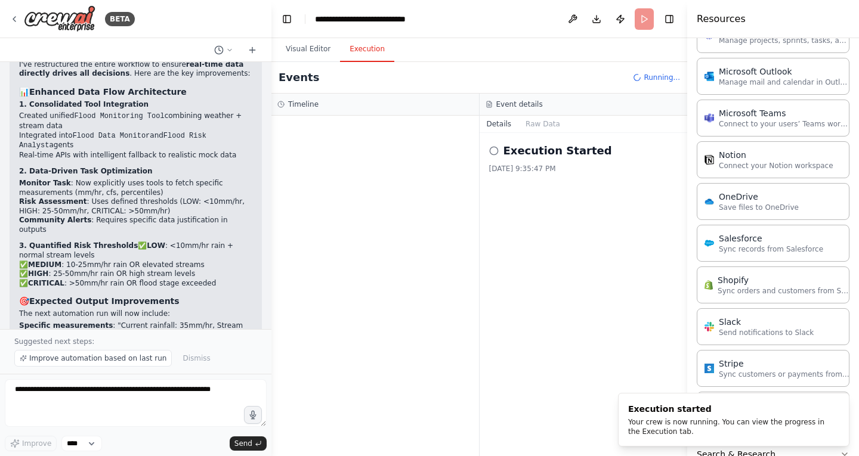
click at [364, 54] on button "Execution" at bounding box center [367, 49] width 54 height 25
click at [543, 127] on button "Raw Data" at bounding box center [542, 124] width 49 height 17
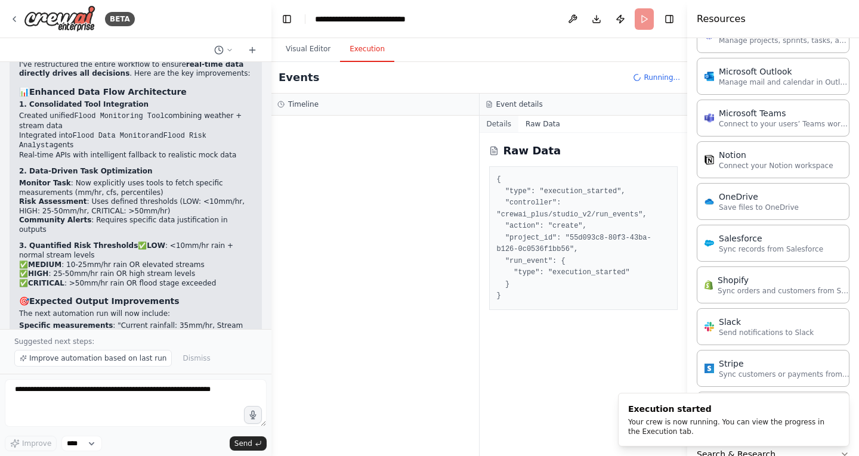
click at [503, 122] on button "Details" at bounding box center [499, 124] width 39 height 17
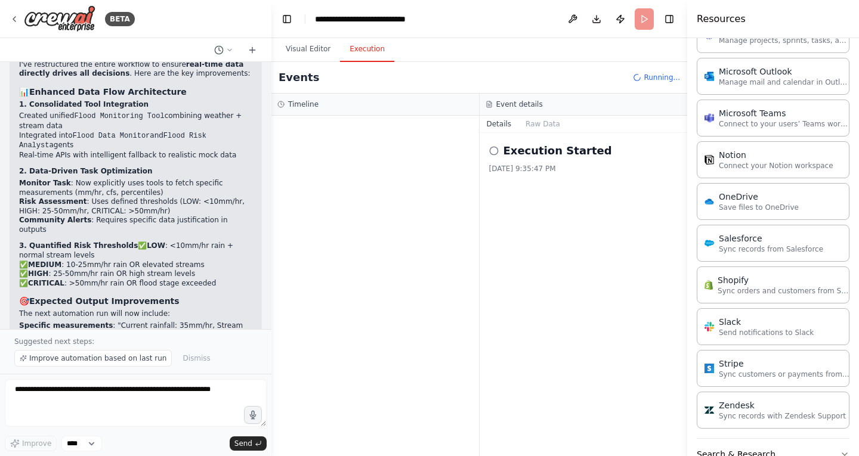
click at [497, 101] on h3 "Event details" at bounding box center [519, 105] width 47 height 10
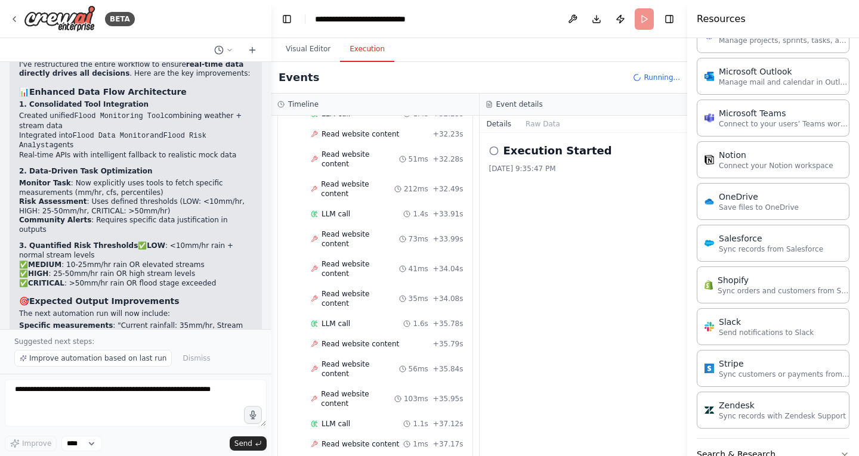
scroll to position [2300, 0]
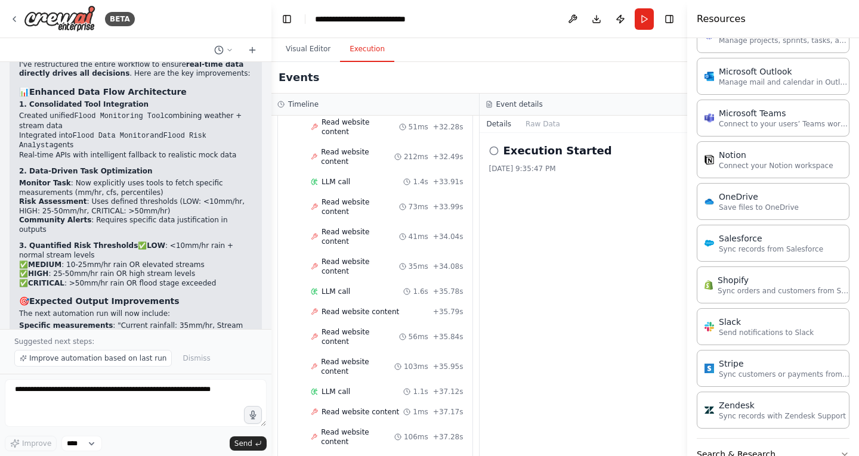
click at [75, 427] on strong "Multi-API integration" at bounding box center [61, 431] width 85 height 8
